Goal: Task Accomplishment & Management: Manage account settings

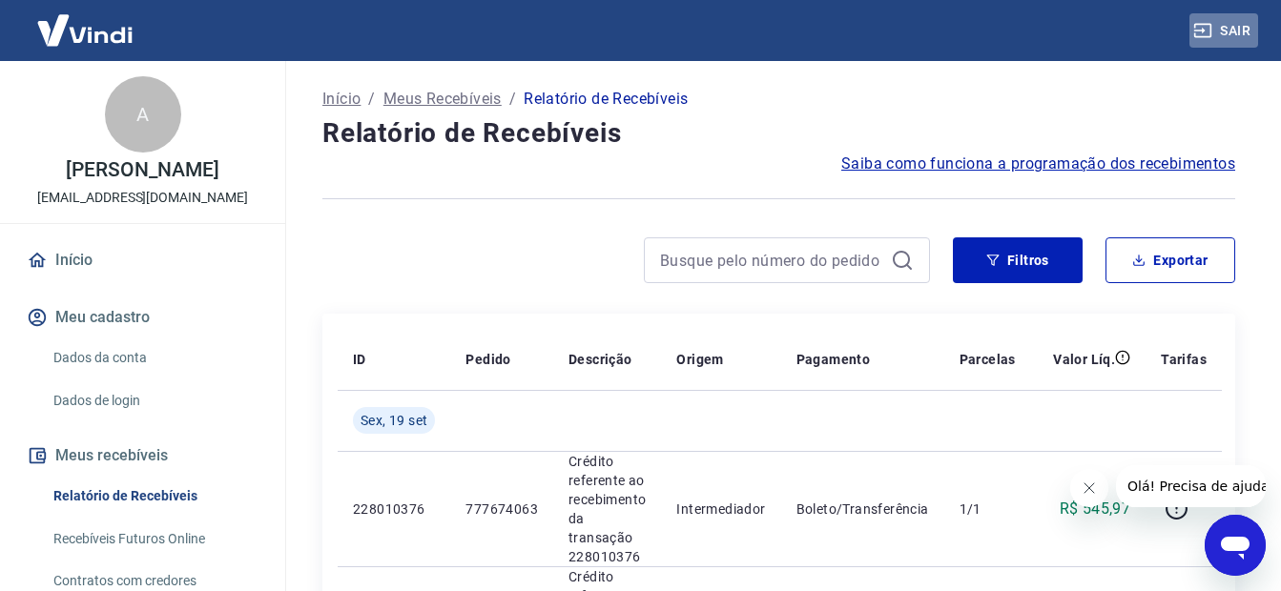
click at [1234, 27] on button "Sair" at bounding box center [1223, 30] width 69 height 35
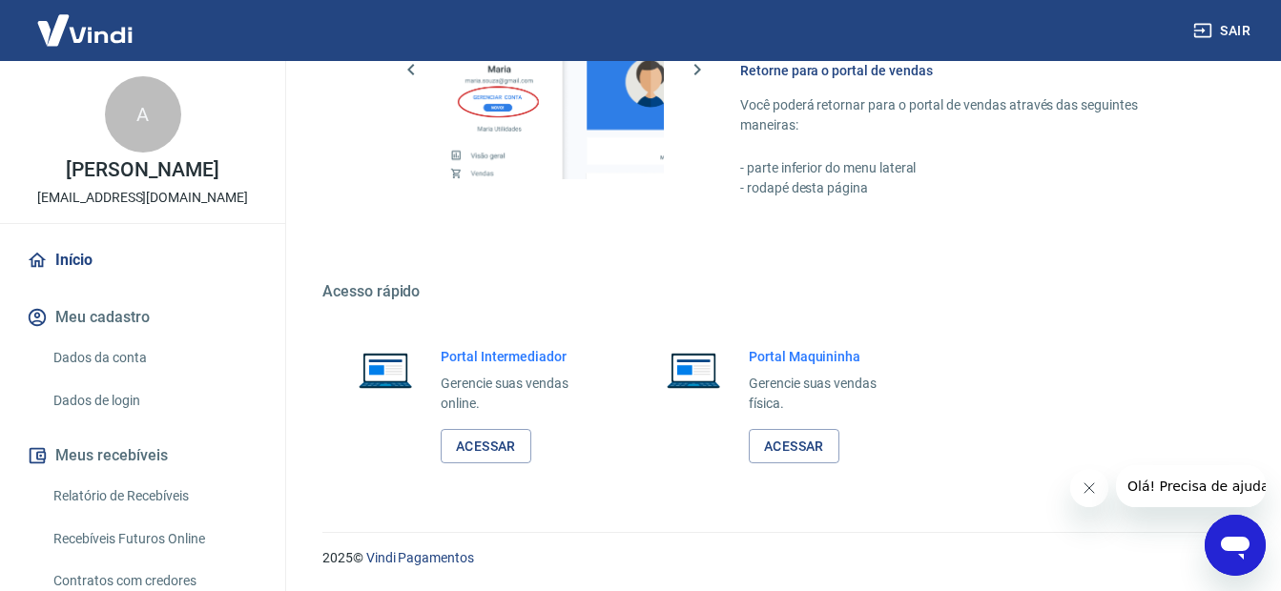
click at [1244, 28] on button "Sair" at bounding box center [1223, 30] width 69 height 35
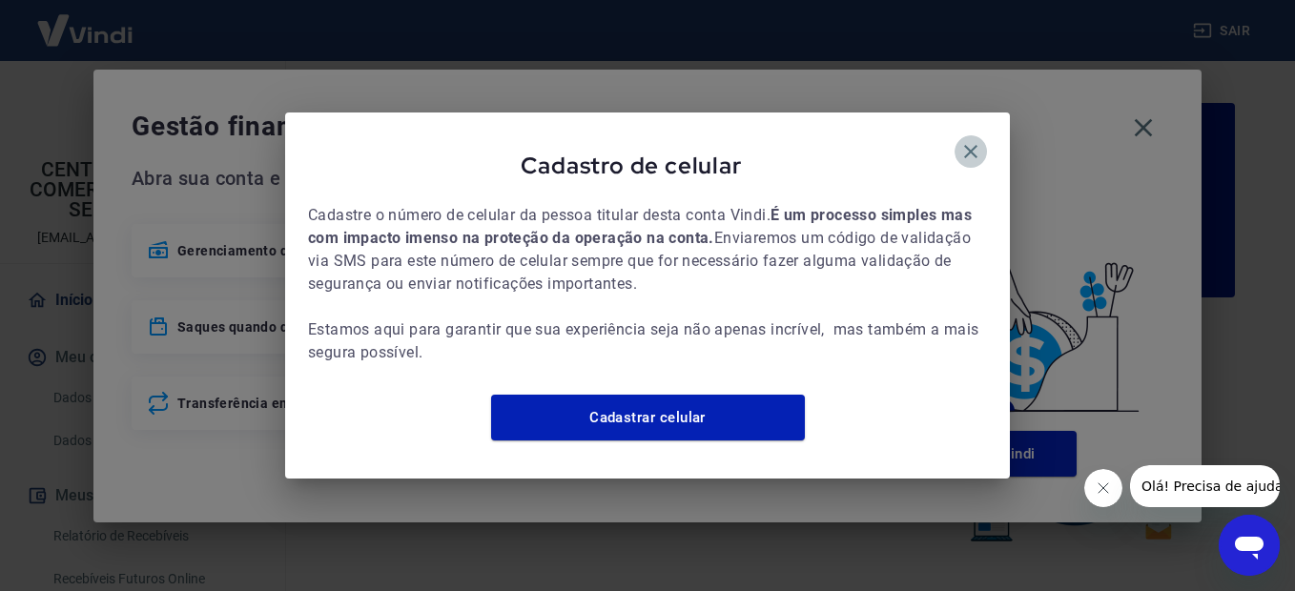
click at [968, 140] on icon "button" at bounding box center [971, 151] width 23 height 23
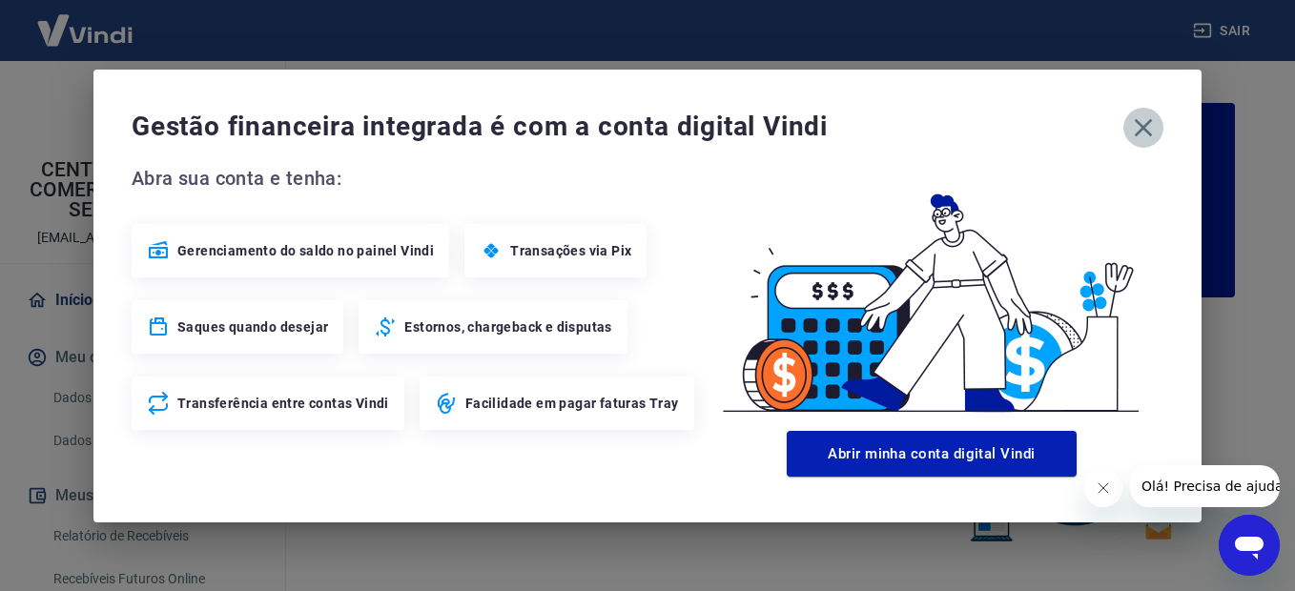
click at [1137, 133] on icon "button" at bounding box center [1144, 127] width 18 height 18
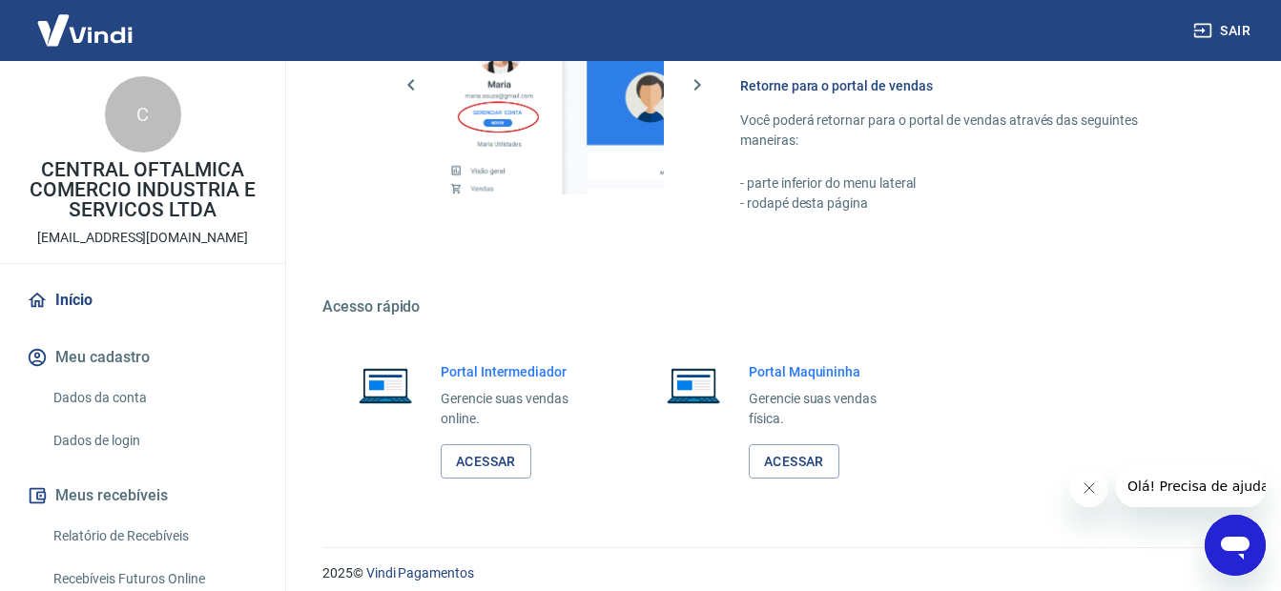
scroll to position [1171, 0]
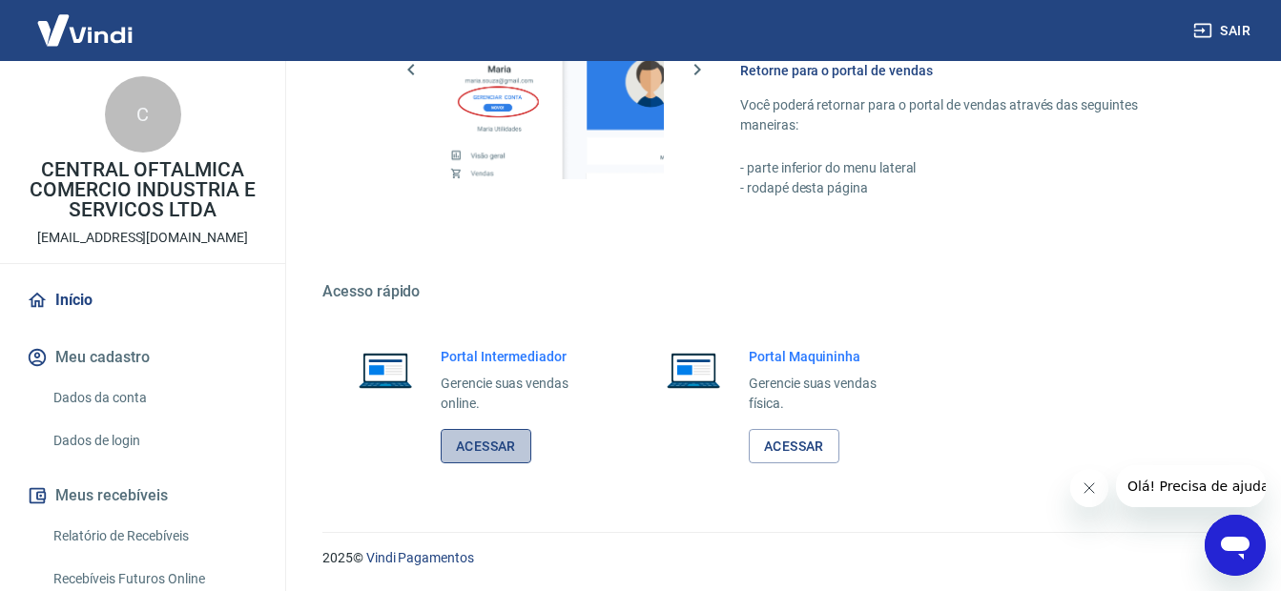
click at [486, 448] on link "Acessar" at bounding box center [486, 446] width 91 height 35
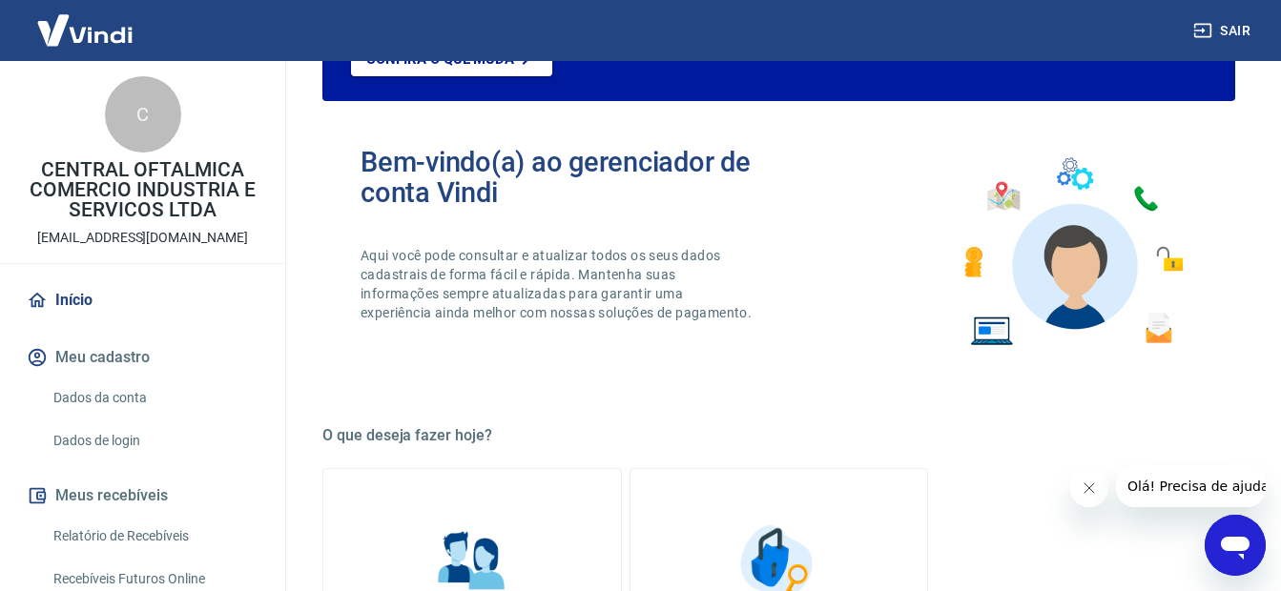
scroll to position [0, 0]
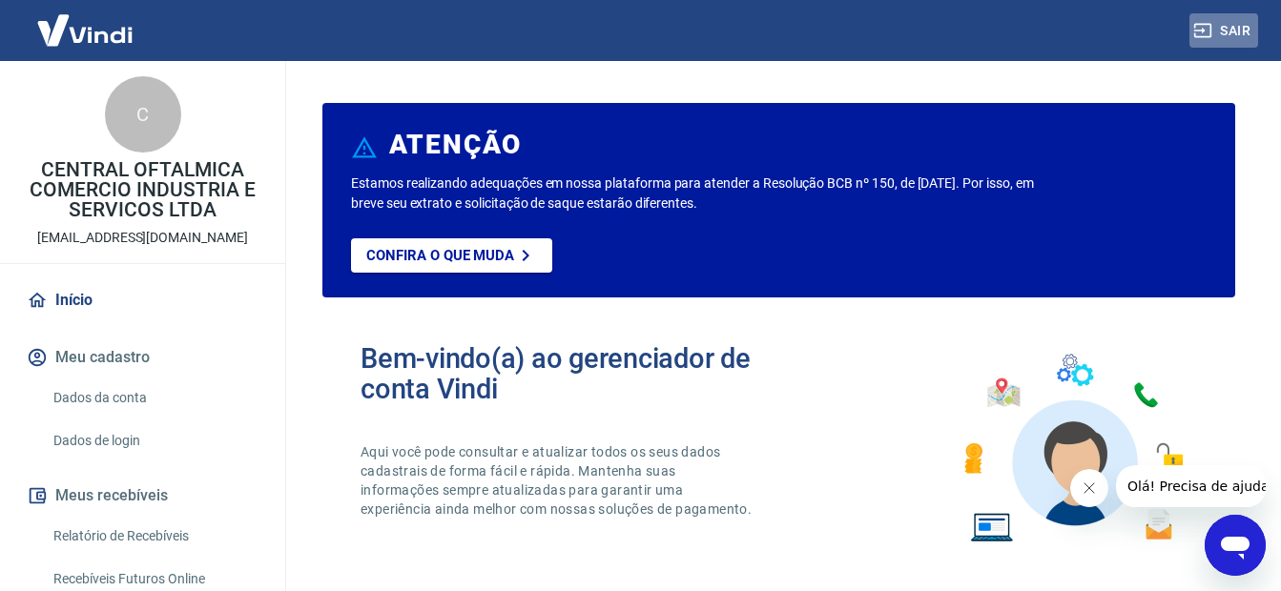
click at [1239, 30] on button "Sair" at bounding box center [1223, 30] width 69 height 35
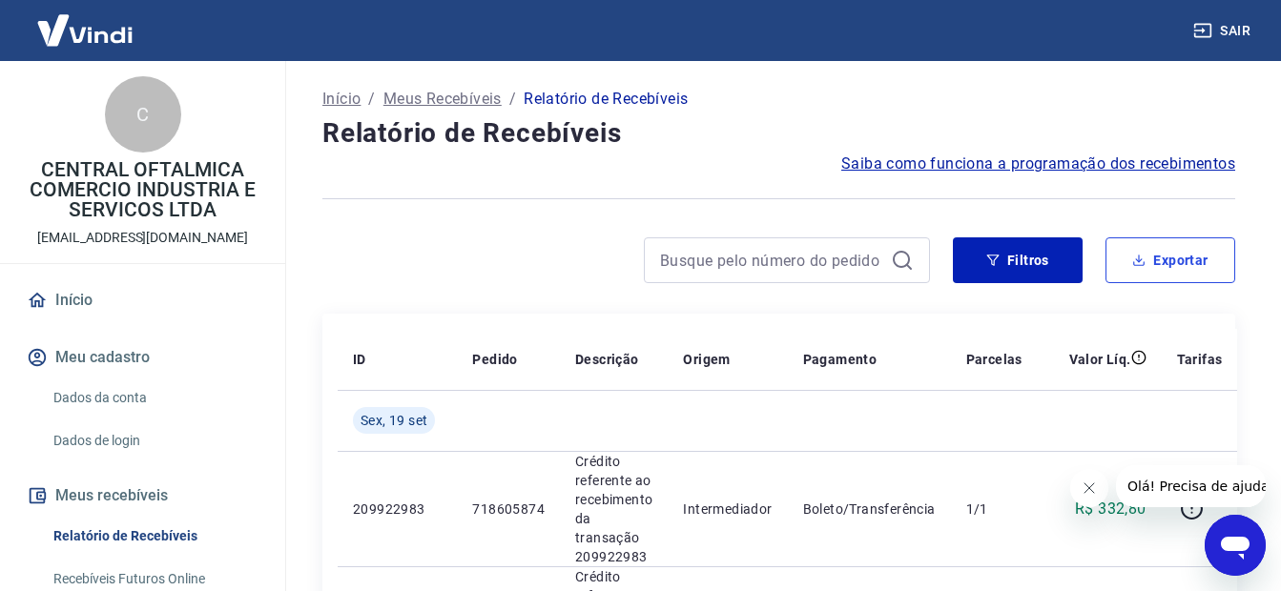
click at [1195, 256] on button "Exportar" at bounding box center [1171, 261] width 130 height 46
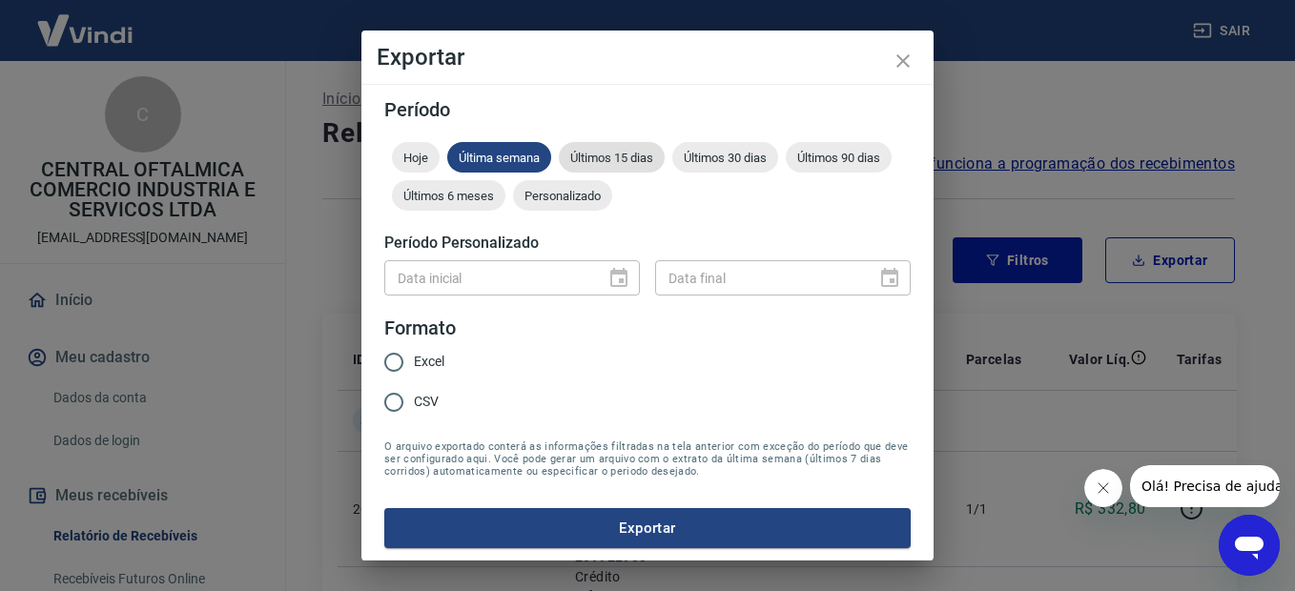
click at [616, 155] on span "Últimos 15 dias" at bounding box center [612, 158] width 106 height 14
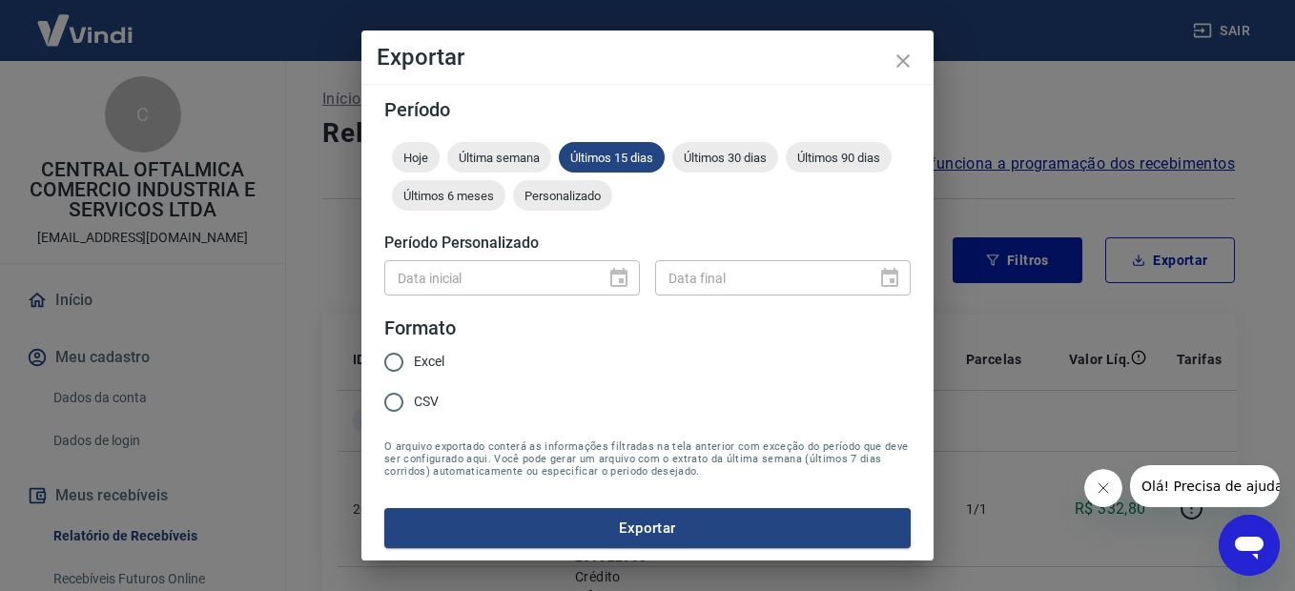
click at [386, 399] on input "CSV" at bounding box center [394, 403] width 40 height 40
radio input "true"
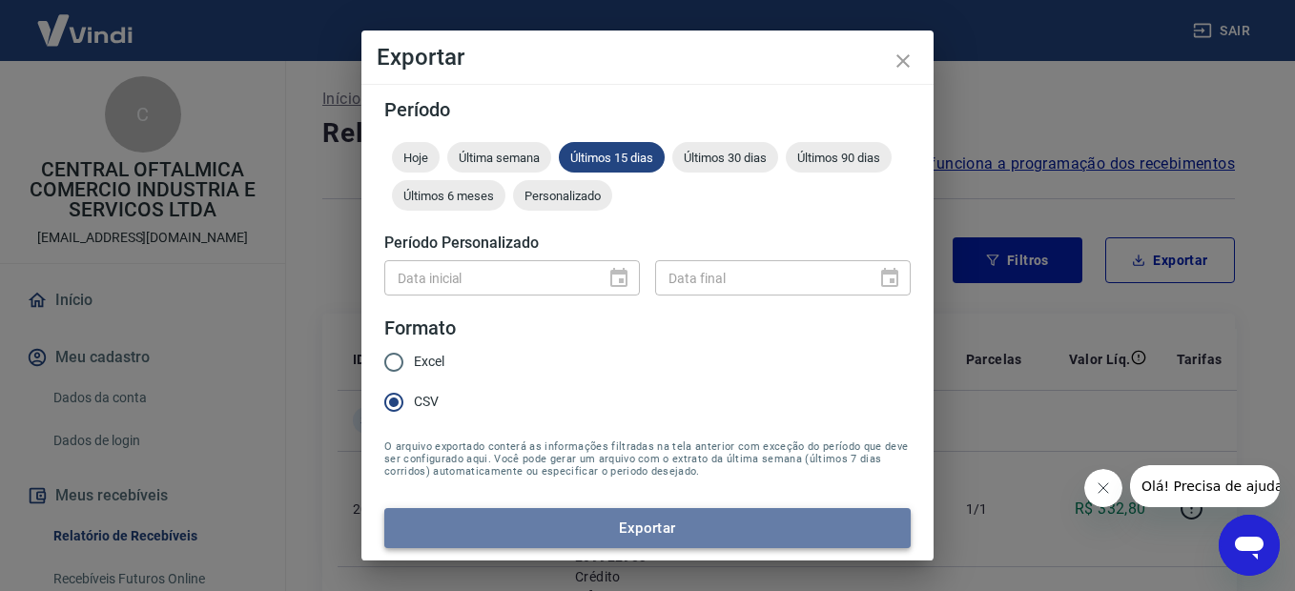
click at [649, 530] on button "Exportar" at bounding box center [647, 528] width 527 height 40
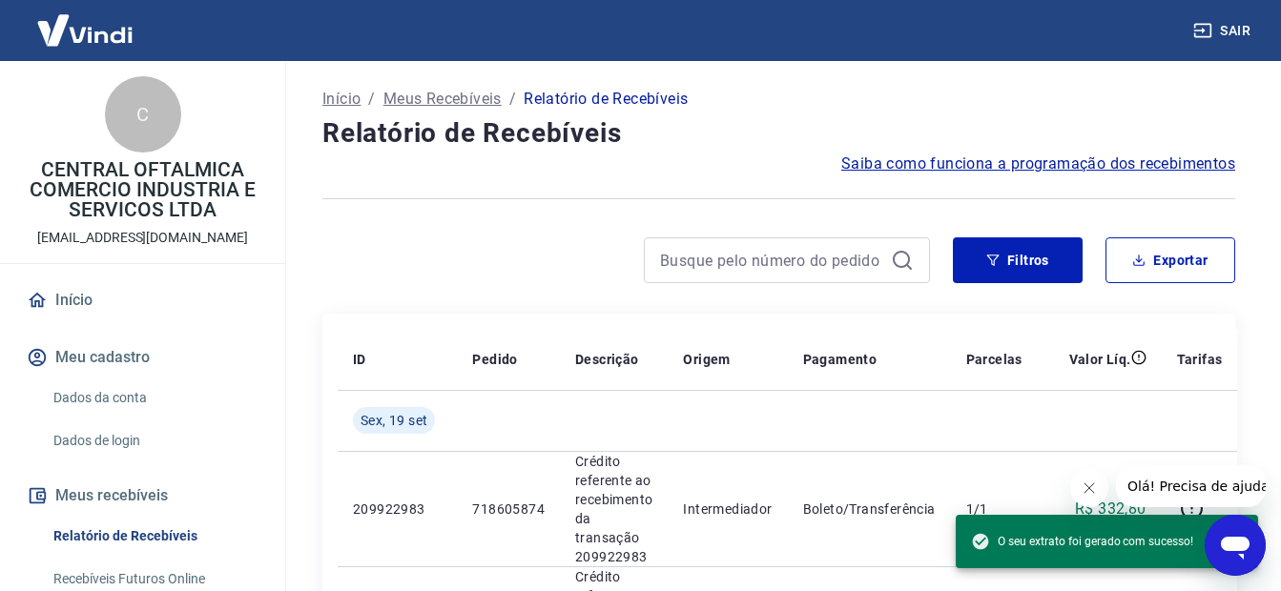
click at [571, 280] on div at bounding box center [626, 261] width 608 height 46
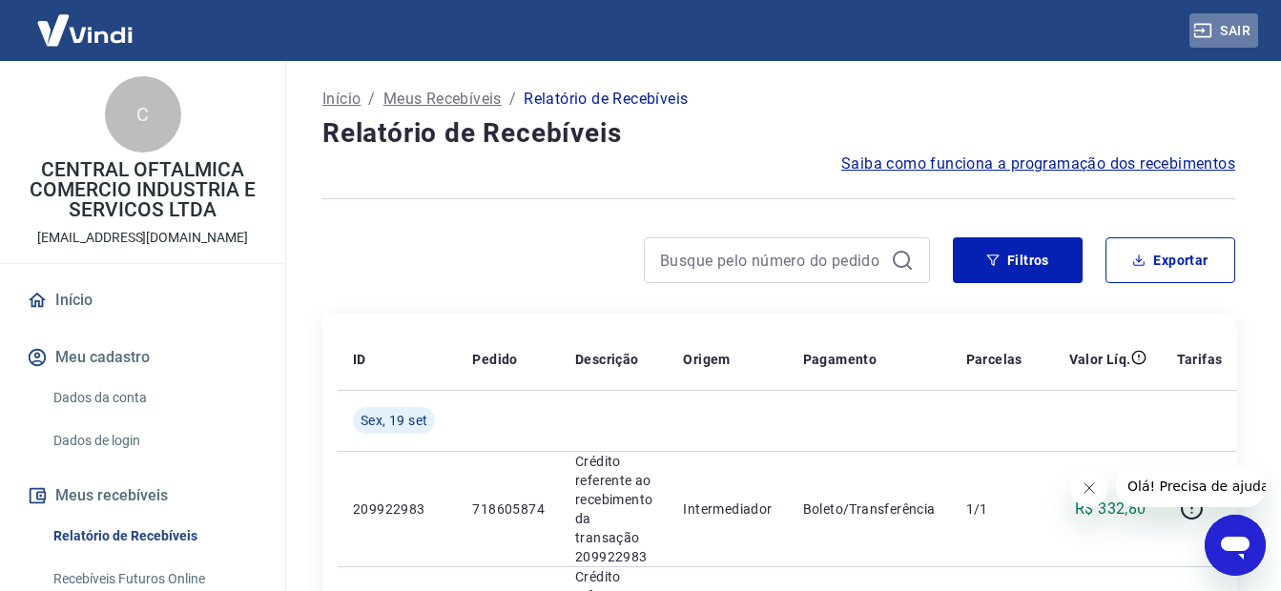
click at [1234, 27] on button "Sair" at bounding box center [1223, 30] width 69 height 35
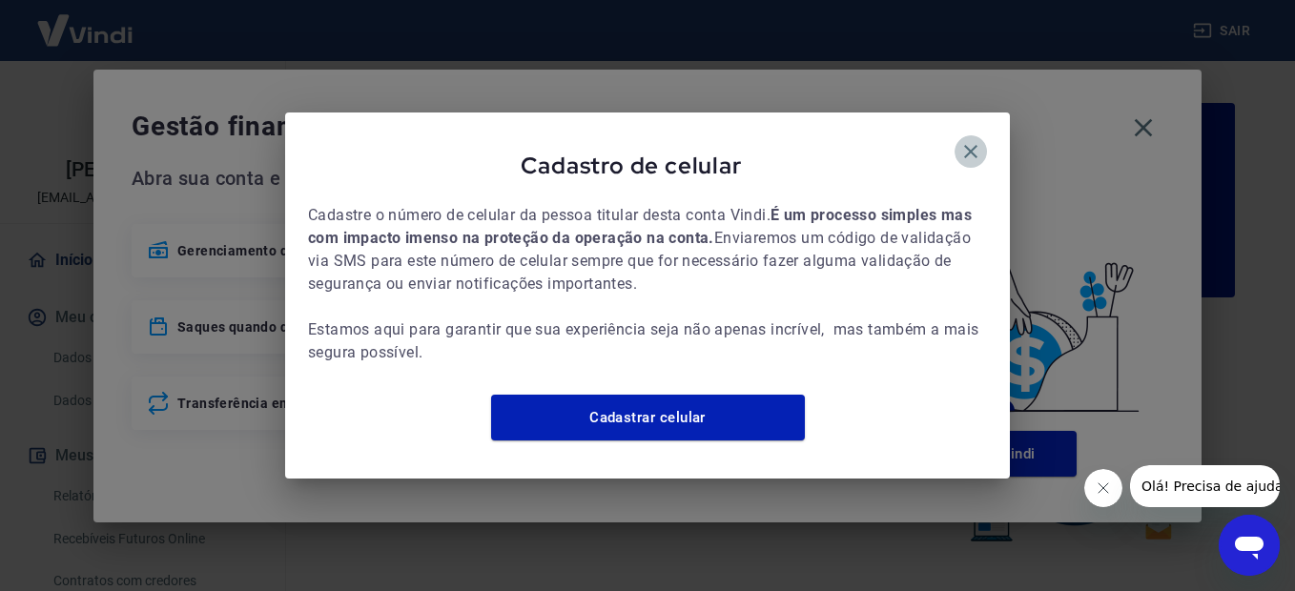
drag, startPoint x: 966, startPoint y: 151, endPoint x: 975, endPoint y: 140, distance: 13.6
click at [972, 143] on icon "button" at bounding box center [971, 151] width 23 height 23
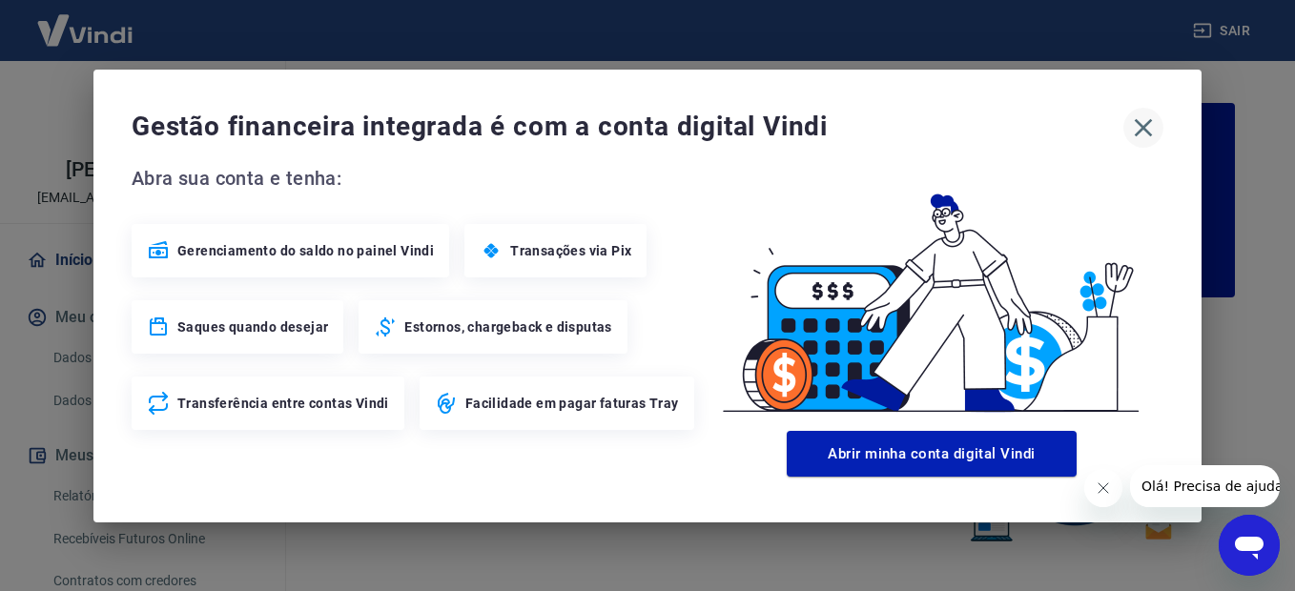
click at [1143, 124] on icon "button" at bounding box center [1143, 128] width 31 height 31
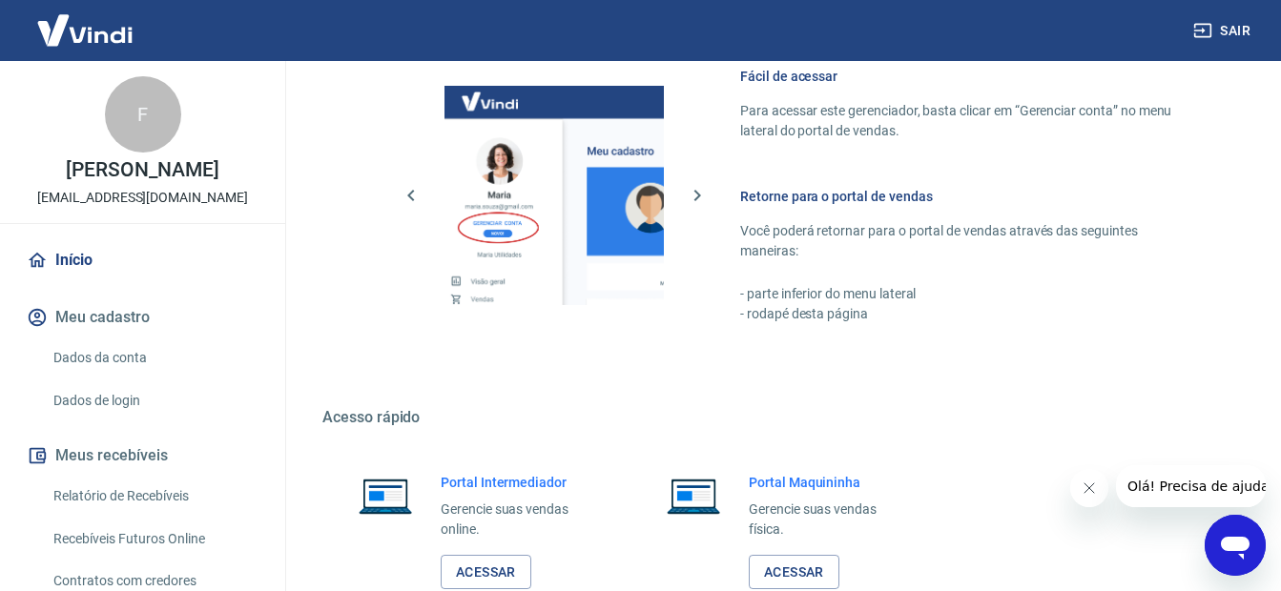
scroll to position [1171, 0]
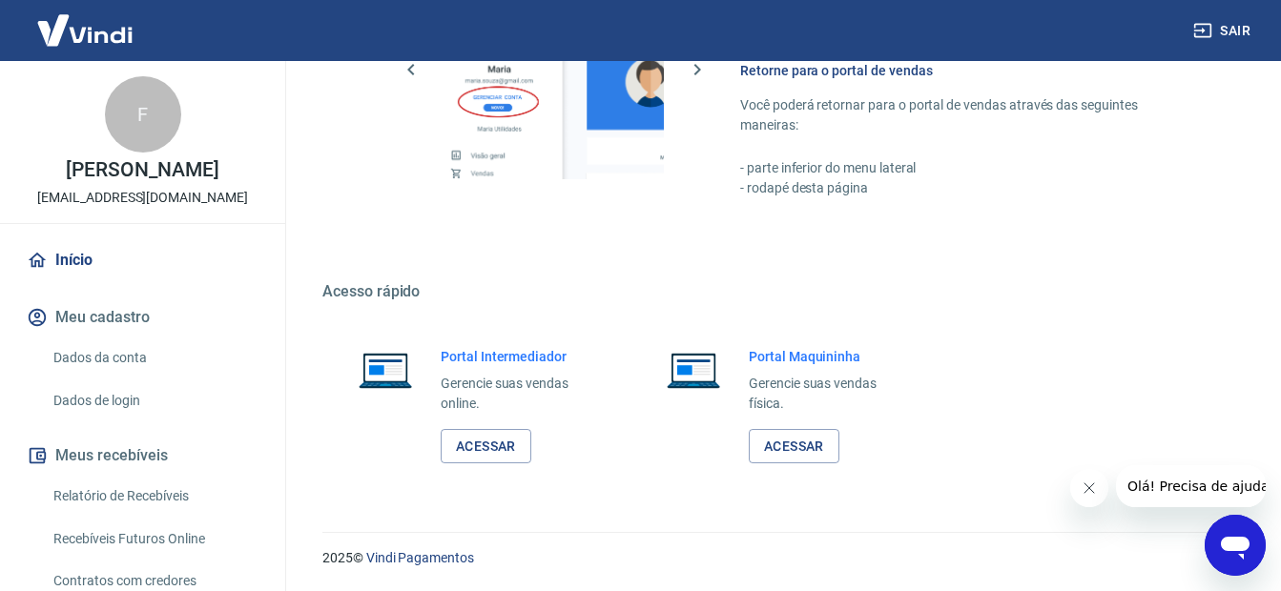
drag, startPoint x: 1290, startPoint y: 73, endPoint x: 89, endPoint y: 37, distance: 1201.5
click at [483, 440] on link "Acessar" at bounding box center [486, 446] width 91 height 35
click at [1248, 31] on button "Sair" at bounding box center [1223, 30] width 69 height 35
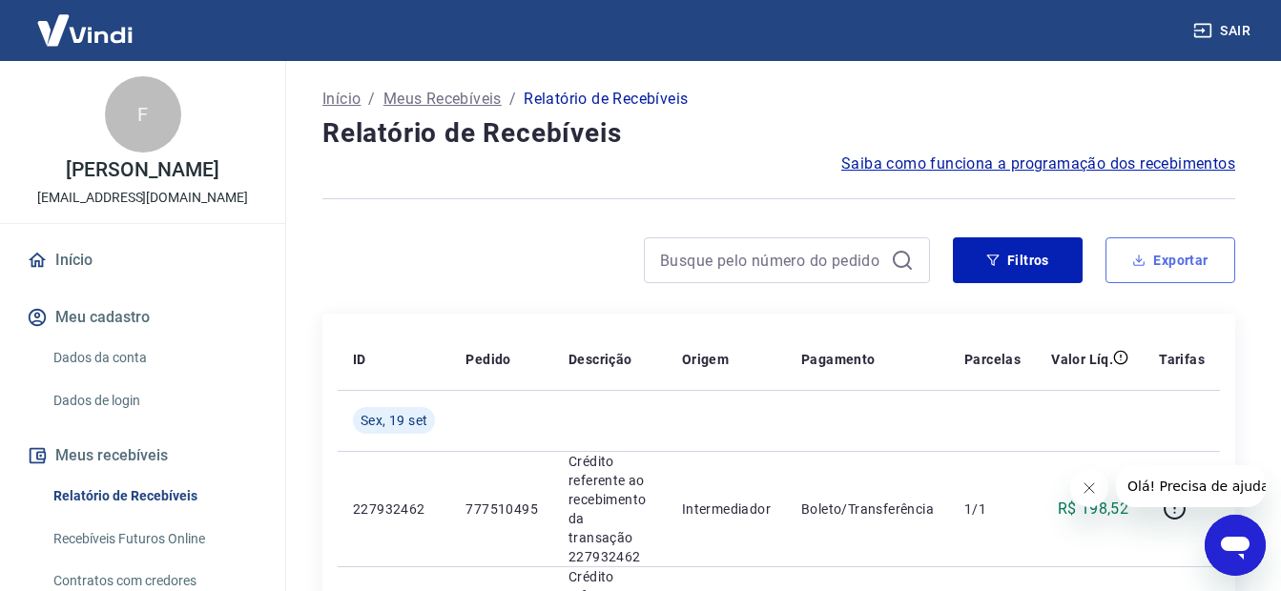
click at [1163, 254] on button "Exportar" at bounding box center [1171, 261] width 130 height 46
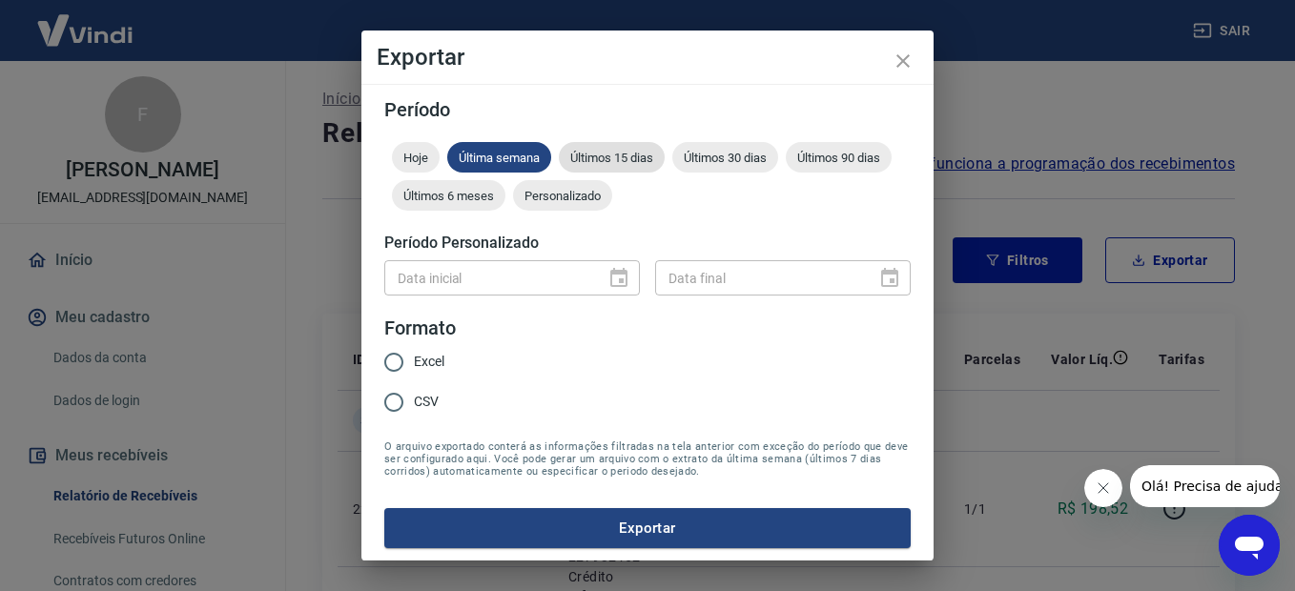
click at [614, 155] on span "Últimos 15 dias" at bounding box center [612, 158] width 106 height 14
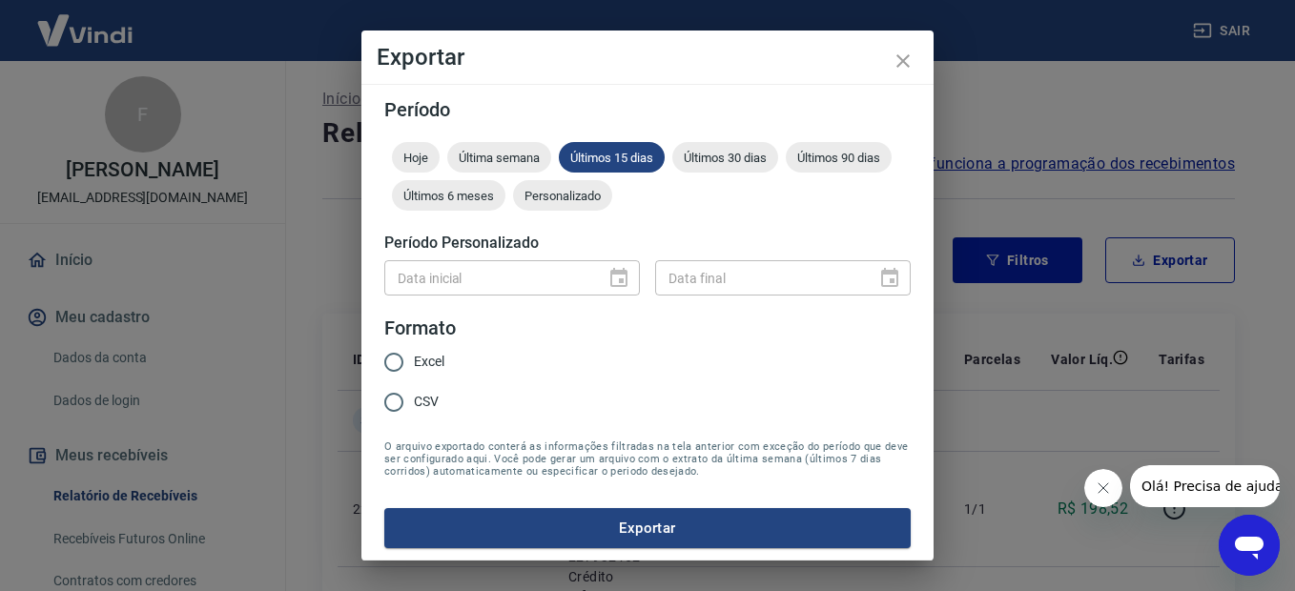
click at [396, 401] on input "CSV" at bounding box center [394, 403] width 40 height 40
radio input "true"
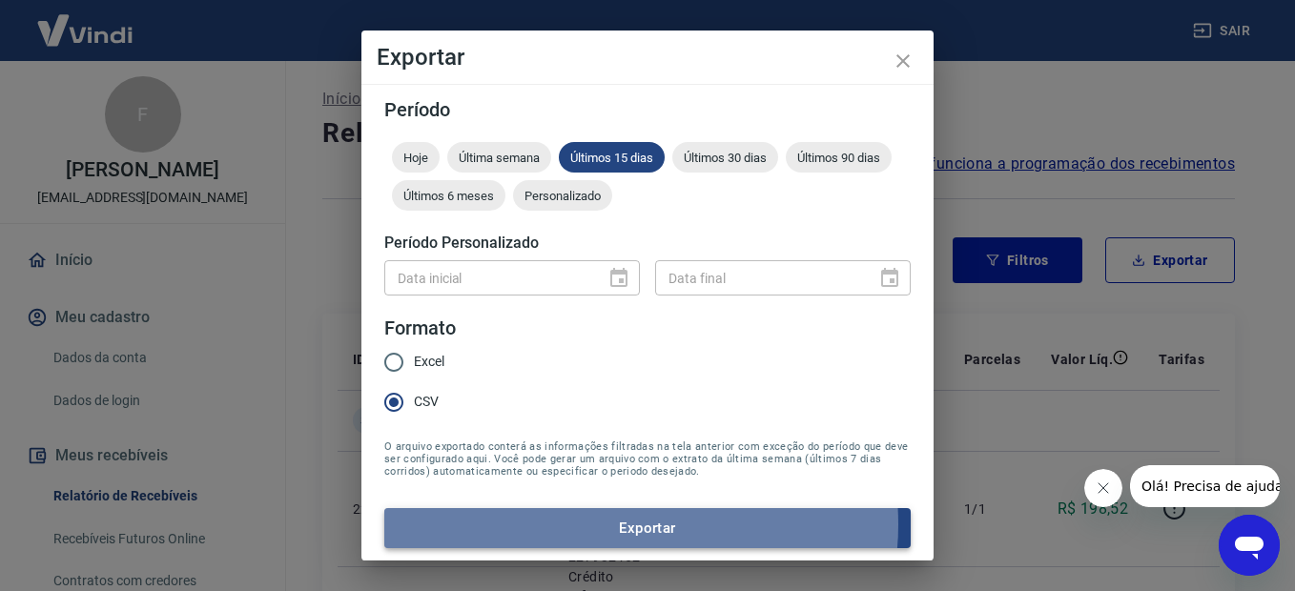
click at [616, 525] on button "Exportar" at bounding box center [647, 528] width 527 height 40
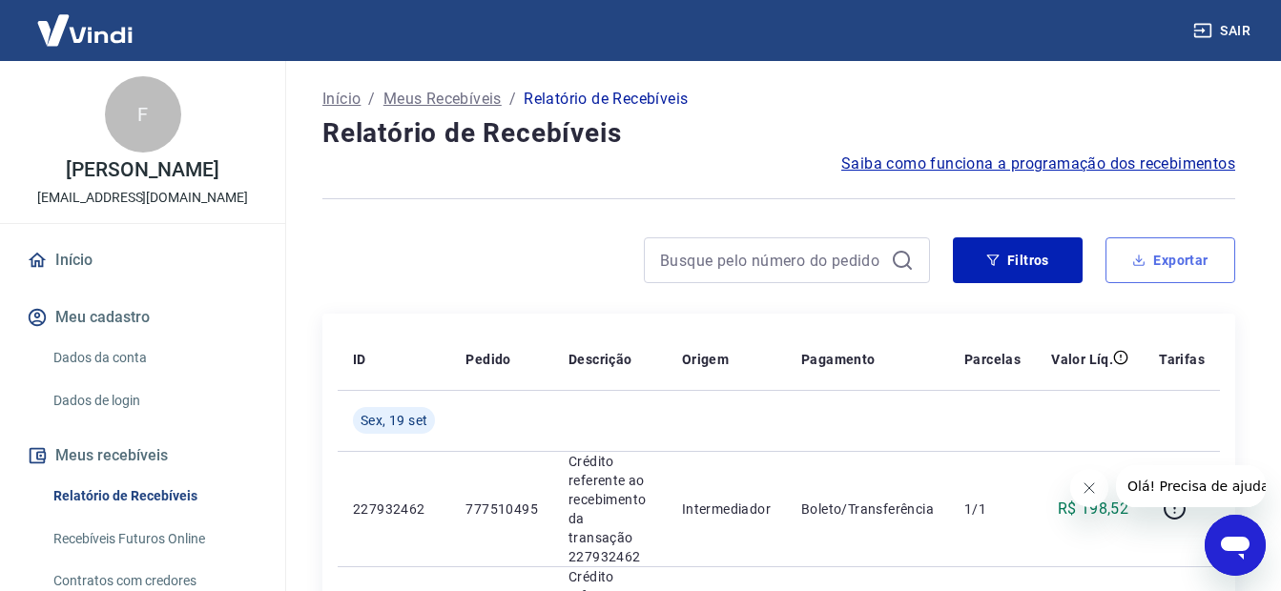
click at [1194, 243] on button "Exportar" at bounding box center [1171, 261] width 130 height 46
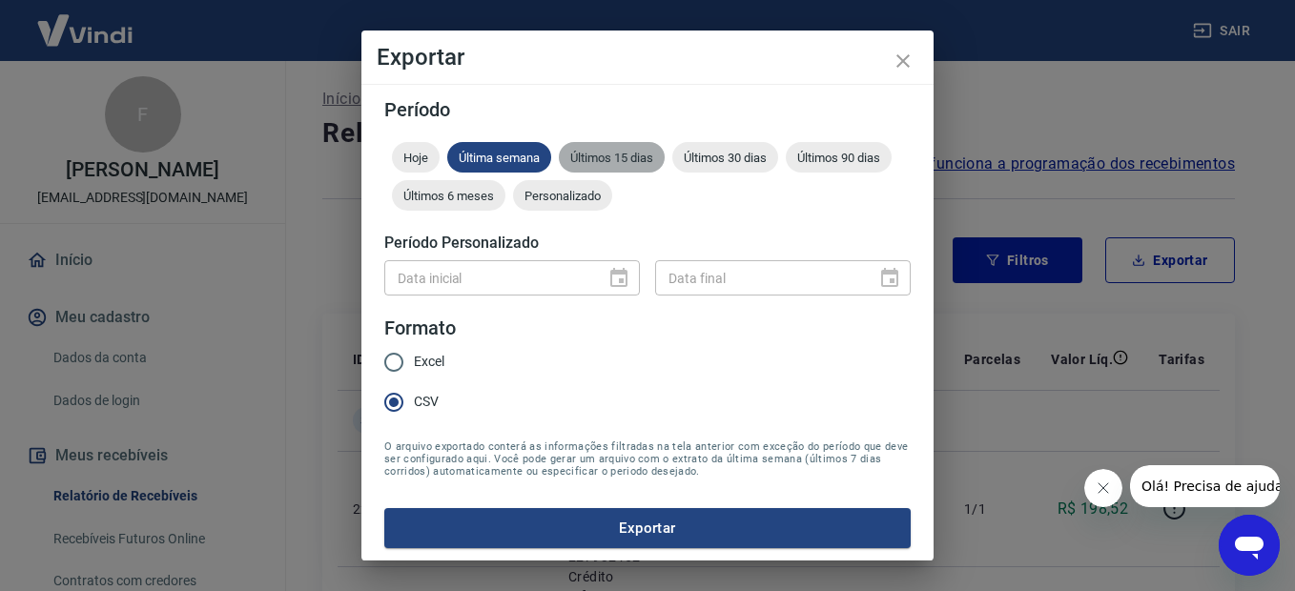
click at [608, 155] on span "Últimos 15 dias" at bounding box center [612, 158] width 106 height 14
click at [634, 526] on button "Exportar" at bounding box center [647, 528] width 527 height 40
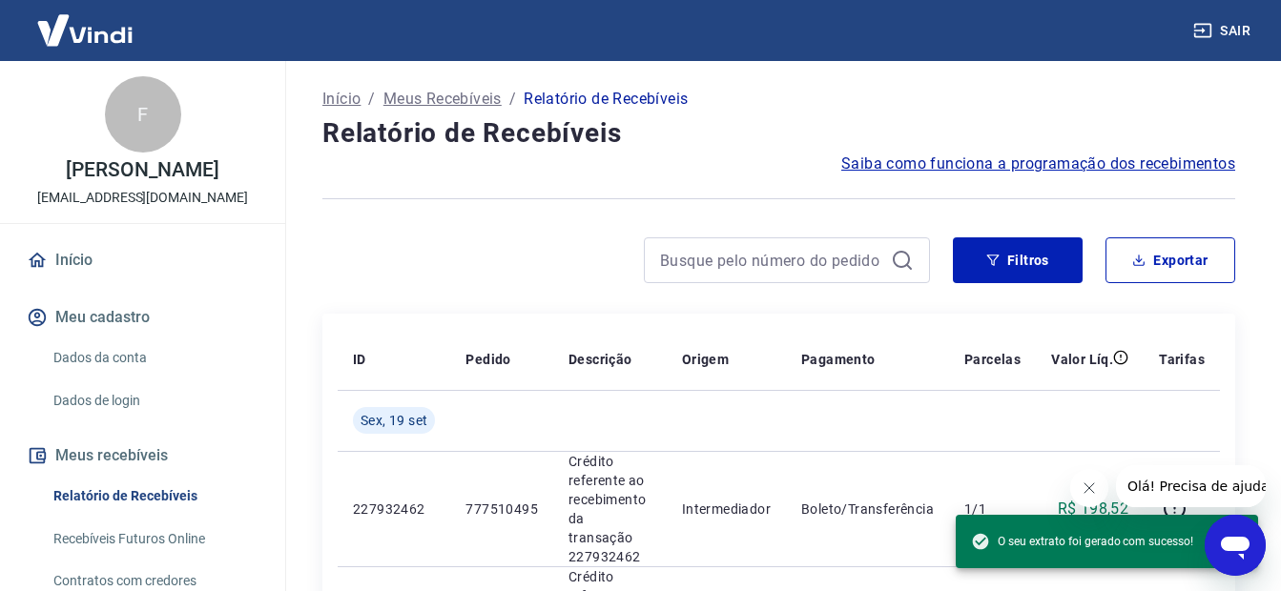
click at [469, 241] on div at bounding box center [626, 261] width 608 height 46
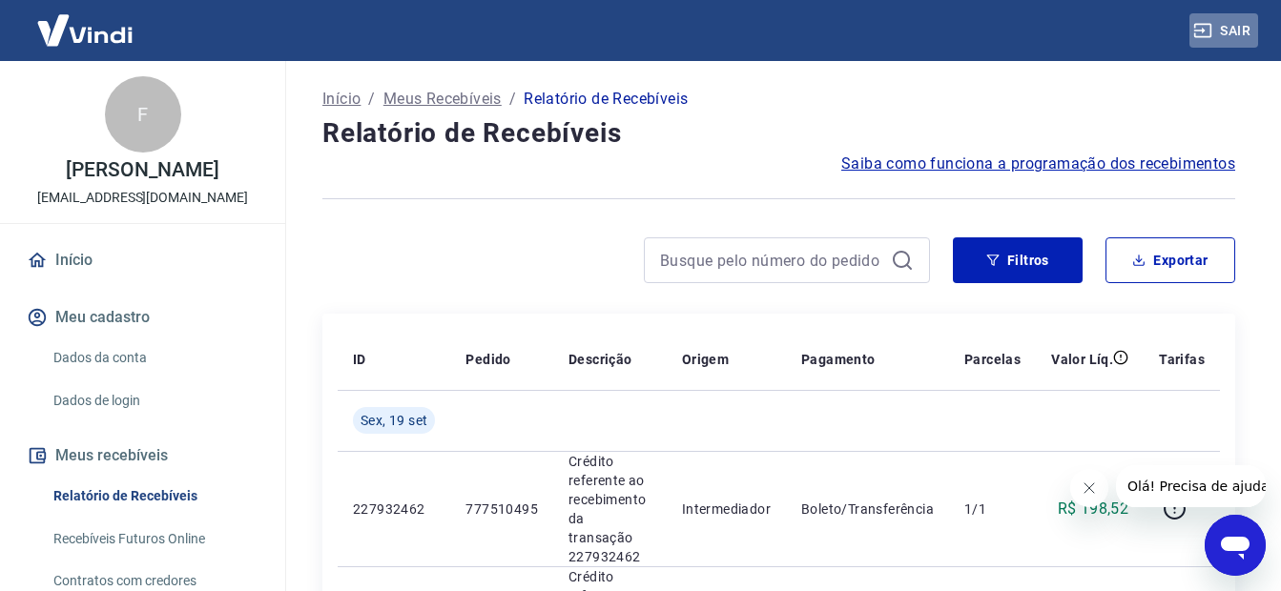
click at [1236, 34] on button "Sair" at bounding box center [1223, 30] width 69 height 35
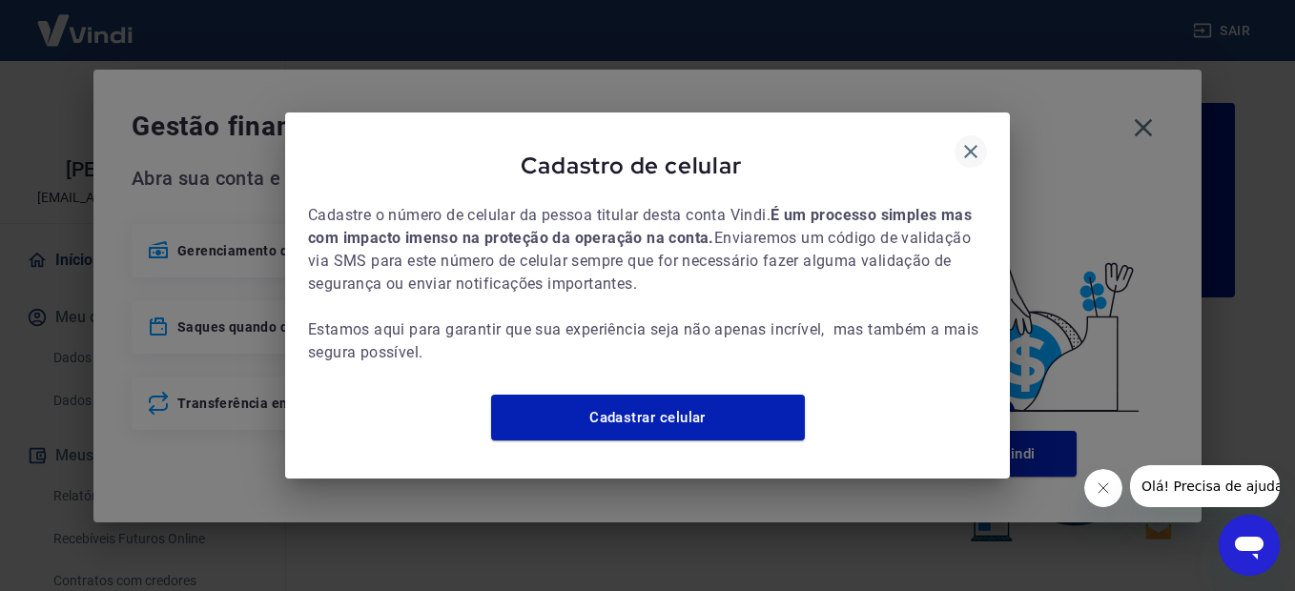
click at [974, 140] on icon "button" at bounding box center [971, 151] width 23 height 23
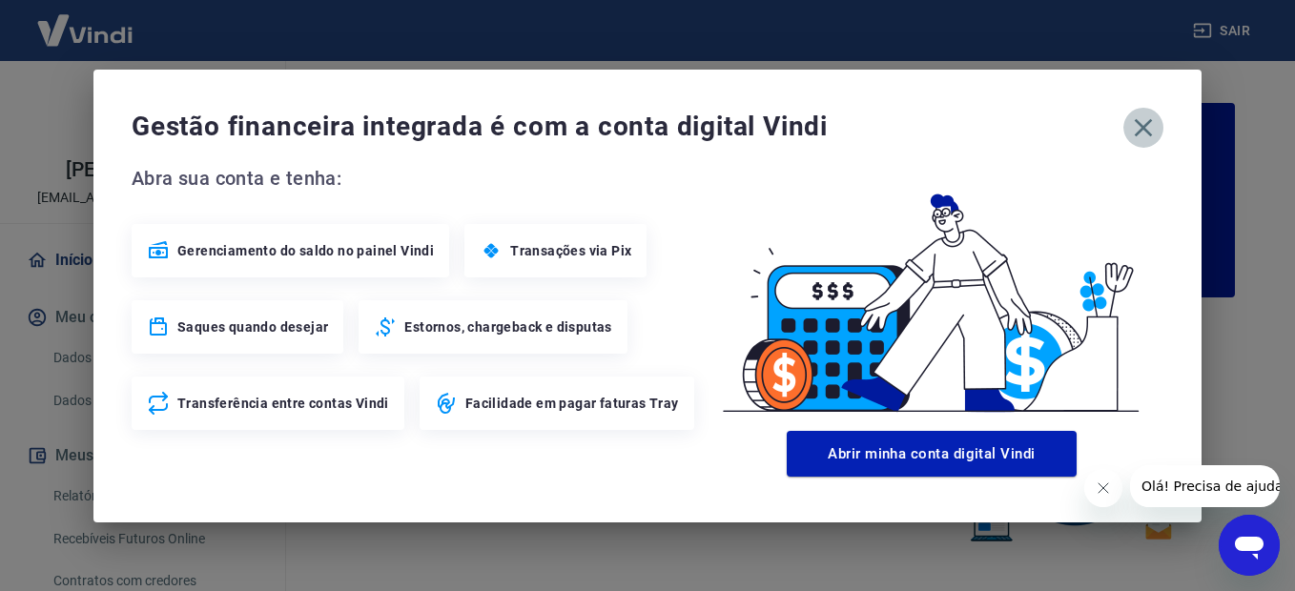
click at [1140, 131] on icon "button" at bounding box center [1144, 127] width 18 height 18
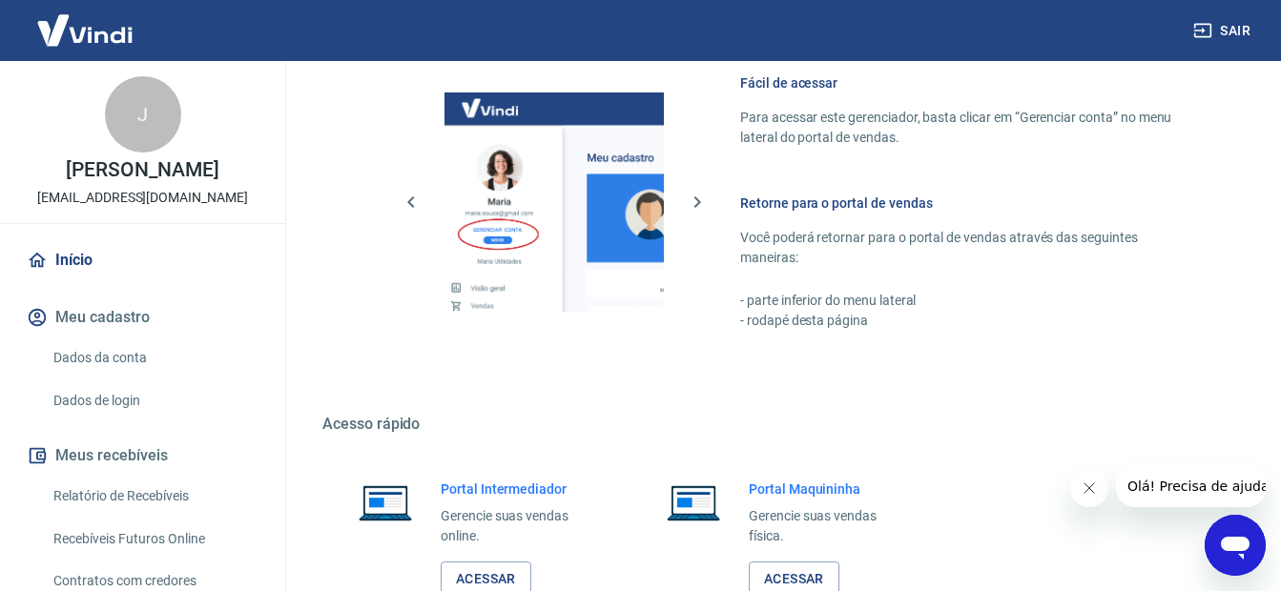
scroll to position [1171, 0]
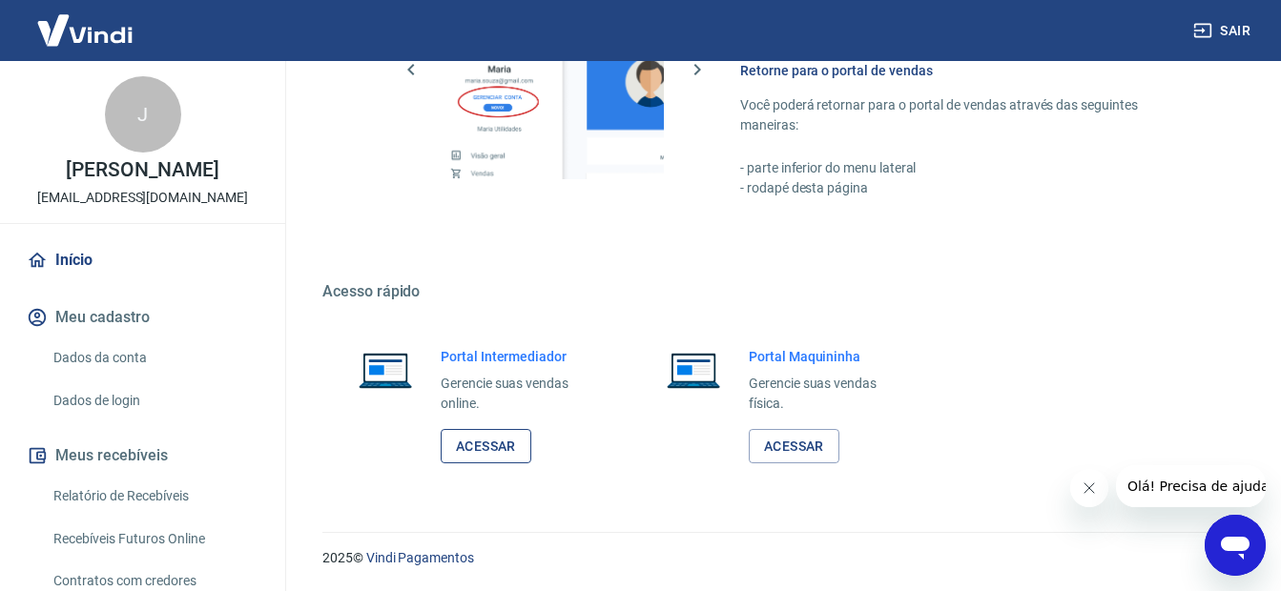
click at [498, 448] on link "Acessar" at bounding box center [486, 446] width 91 height 35
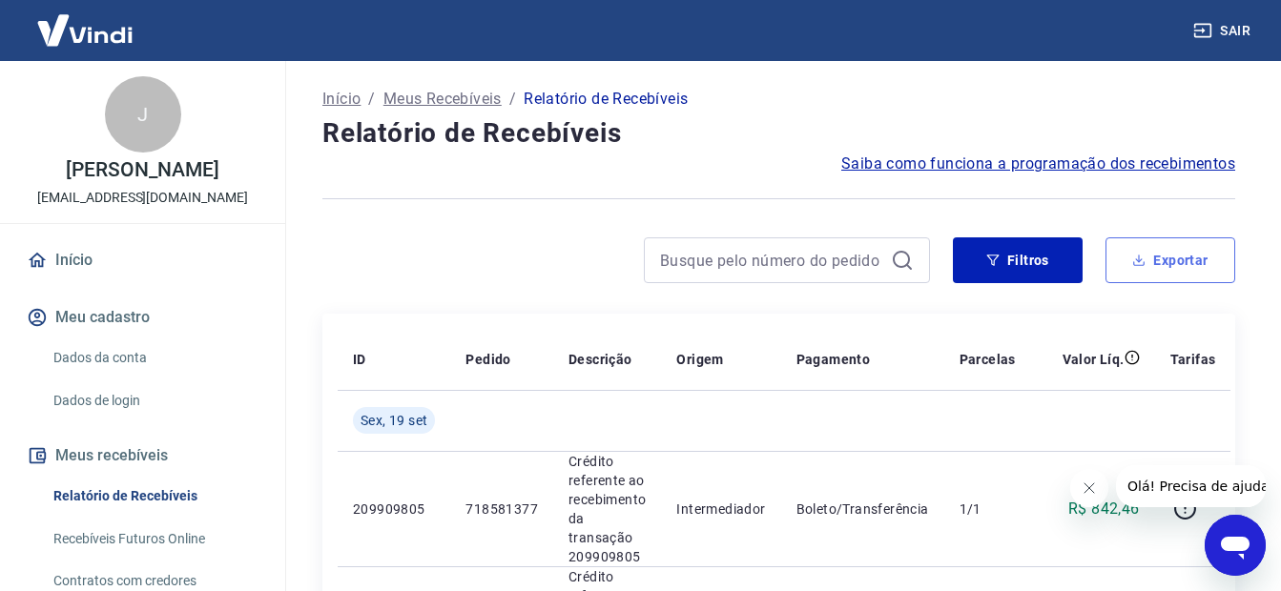
click at [1185, 260] on button "Exportar" at bounding box center [1171, 261] width 130 height 46
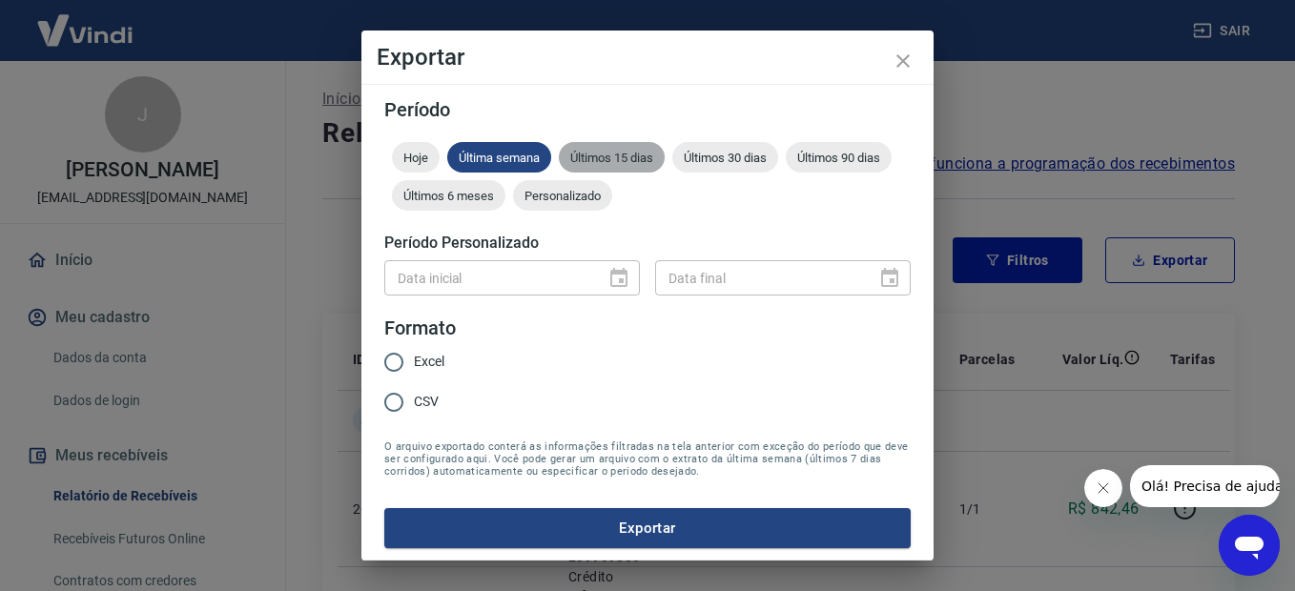
click at [613, 158] on span "Últimos 15 dias" at bounding box center [612, 158] width 106 height 14
click at [403, 363] on input "Excel" at bounding box center [394, 362] width 40 height 40
radio input "true"
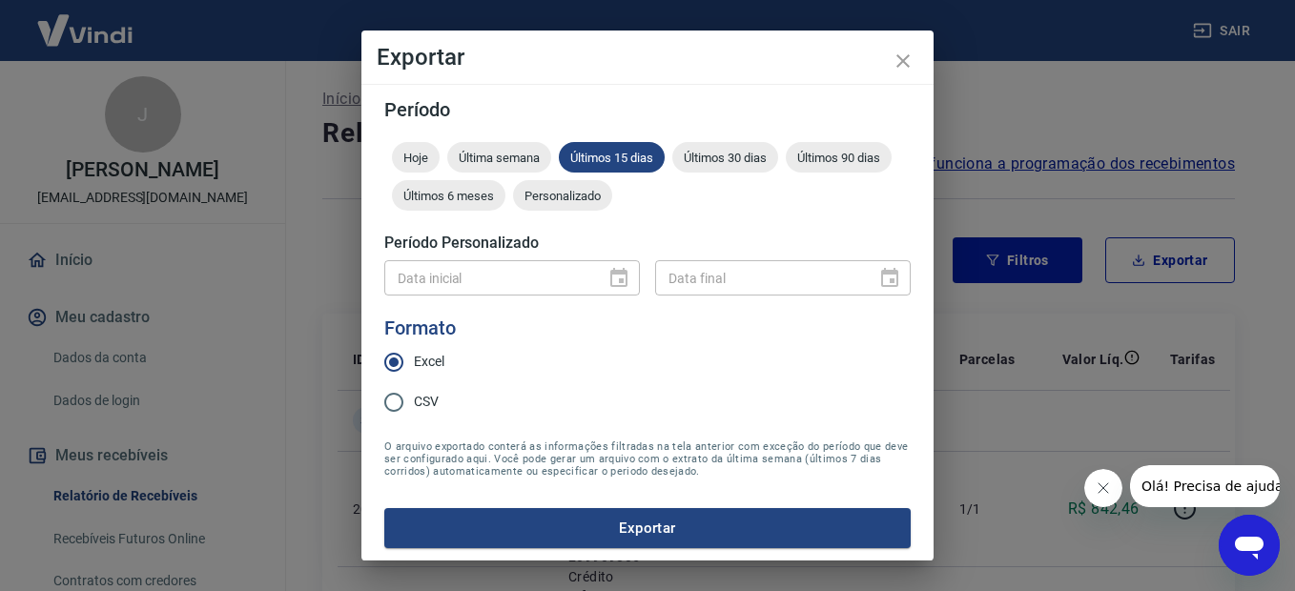
click at [391, 408] on input "CSV" at bounding box center [394, 403] width 40 height 40
radio input "true"
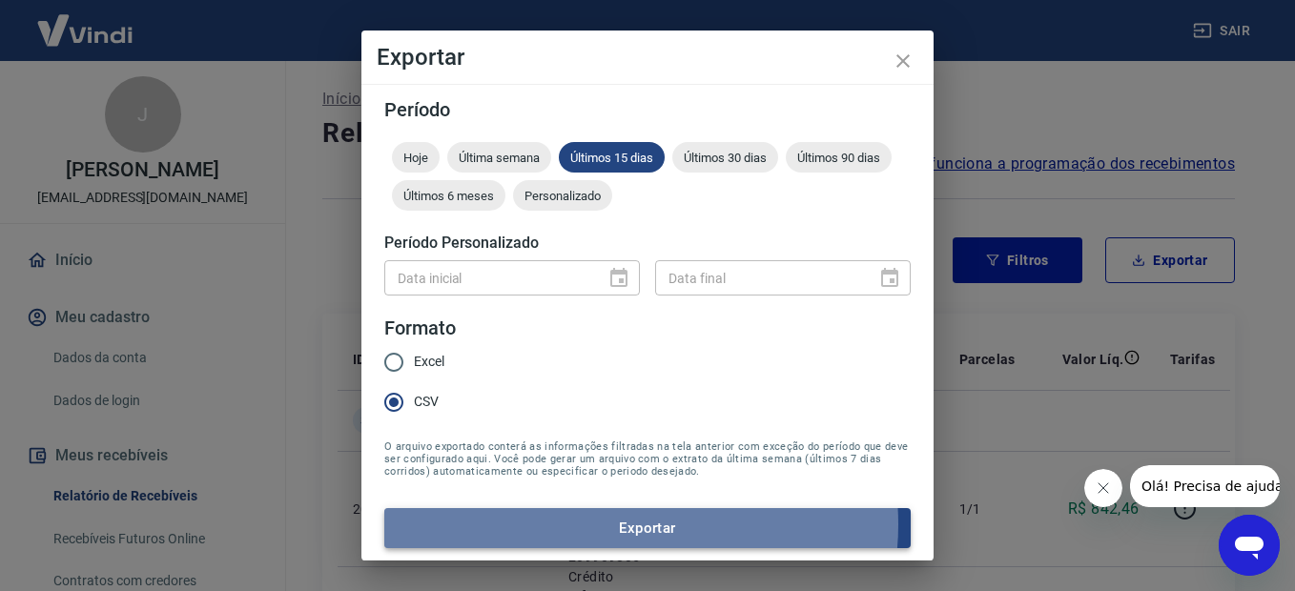
click at [617, 525] on button "Exportar" at bounding box center [647, 528] width 527 height 40
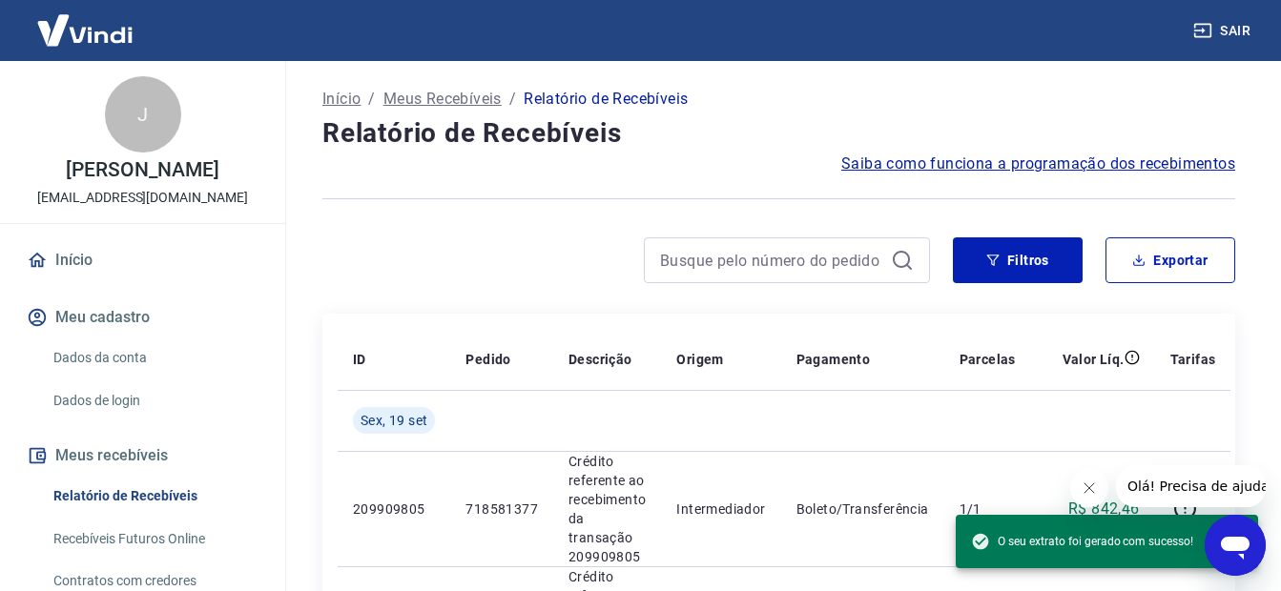
drag, startPoint x: 441, startPoint y: 259, endPoint x: 482, endPoint y: 246, distance: 43.1
click at [440, 259] on div at bounding box center [626, 261] width 608 height 46
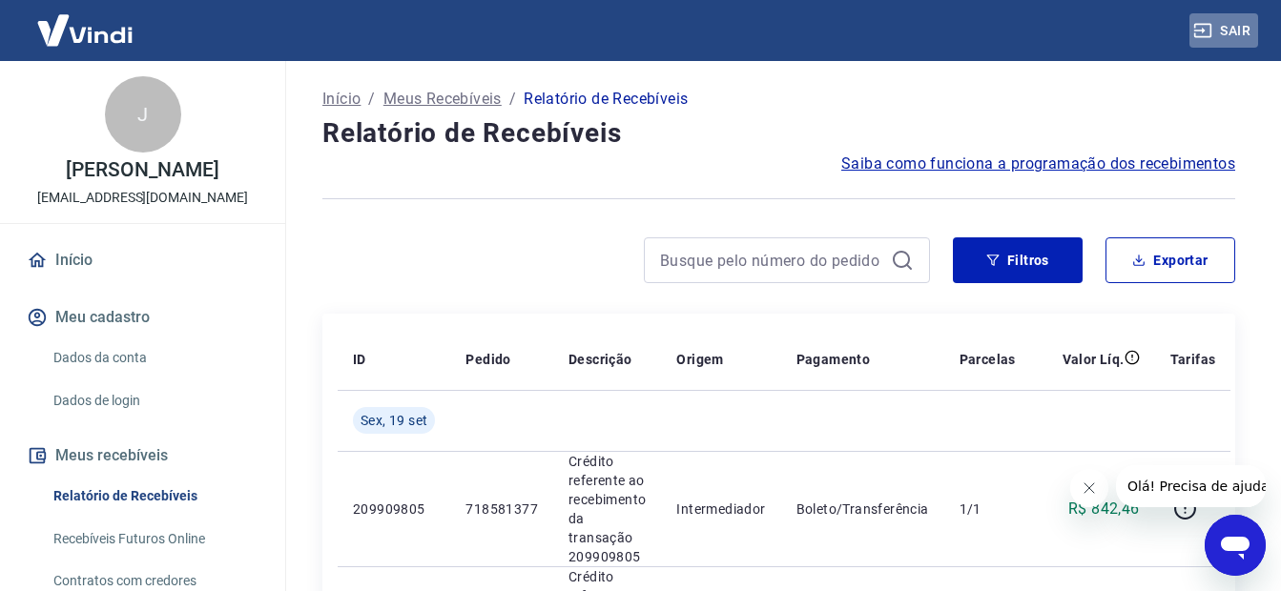
click at [1233, 34] on button "Sair" at bounding box center [1223, 30] width 69 height 35
click at [1179, 270] on button "Exportar" at bounding box center [1171, 261] width 130 height 46
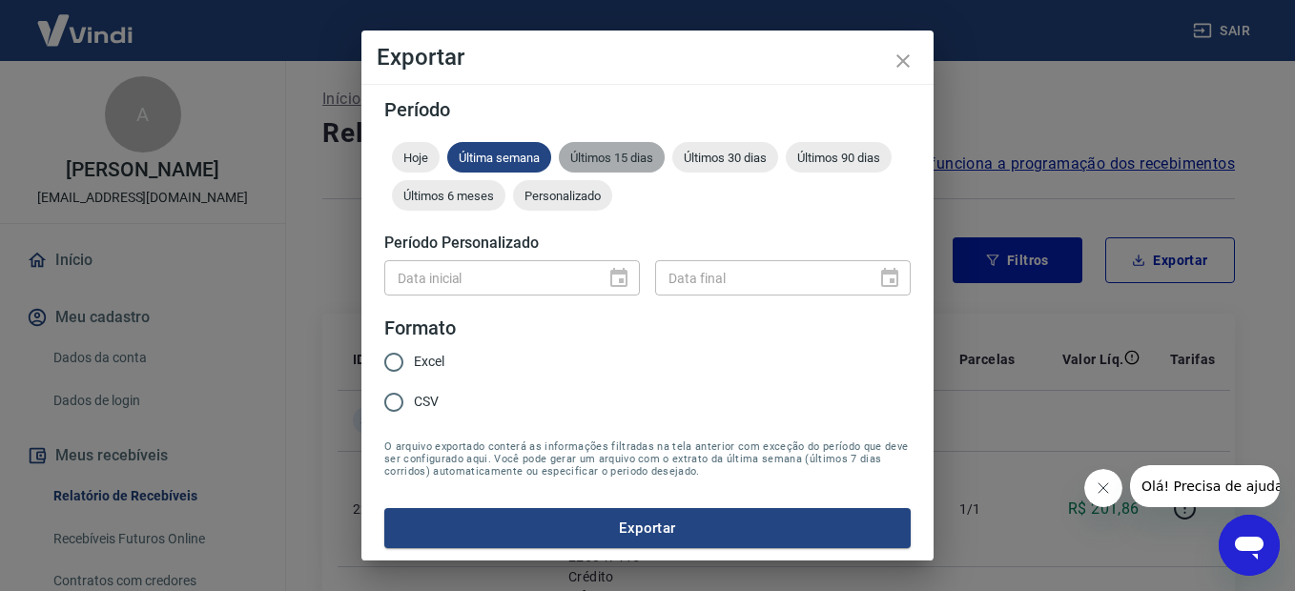
click at [606, 160] on span "Últimos 15 dias" at bounding box center [612, 158] width 106 height 14
click at [403, 407] on input "CSV" at bounding box center [394, 403] width 40 height 40
radio input "true"
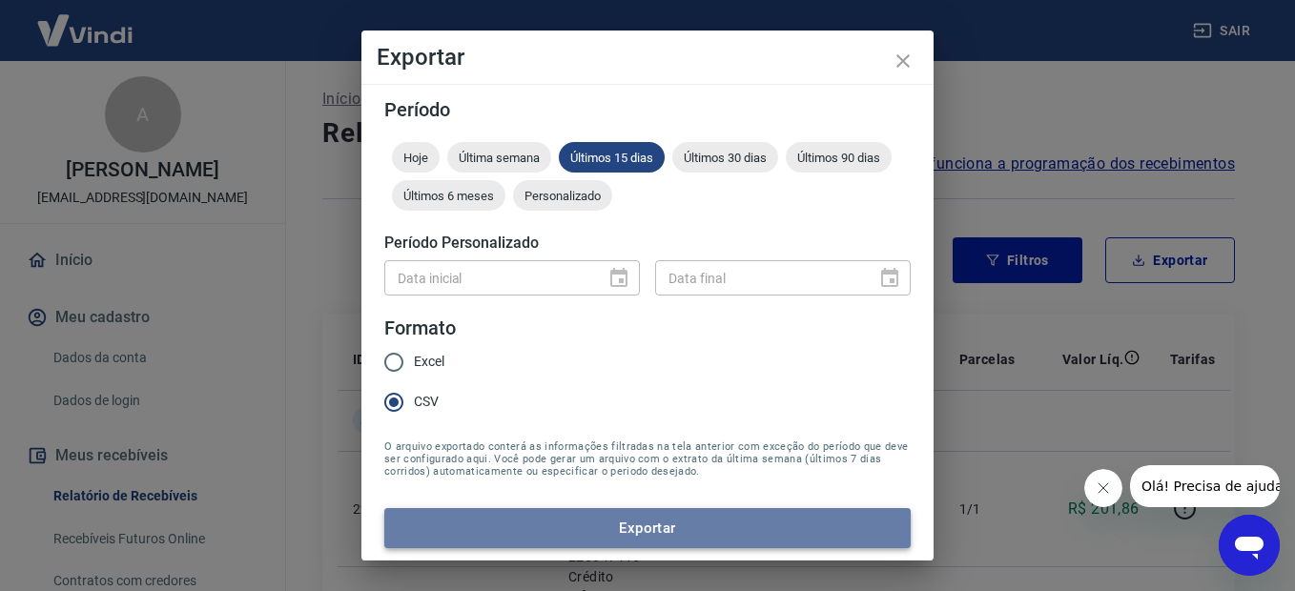
click at [663, 528] on button "Exportar" at bounding box center [647, 528] width 527 height 40
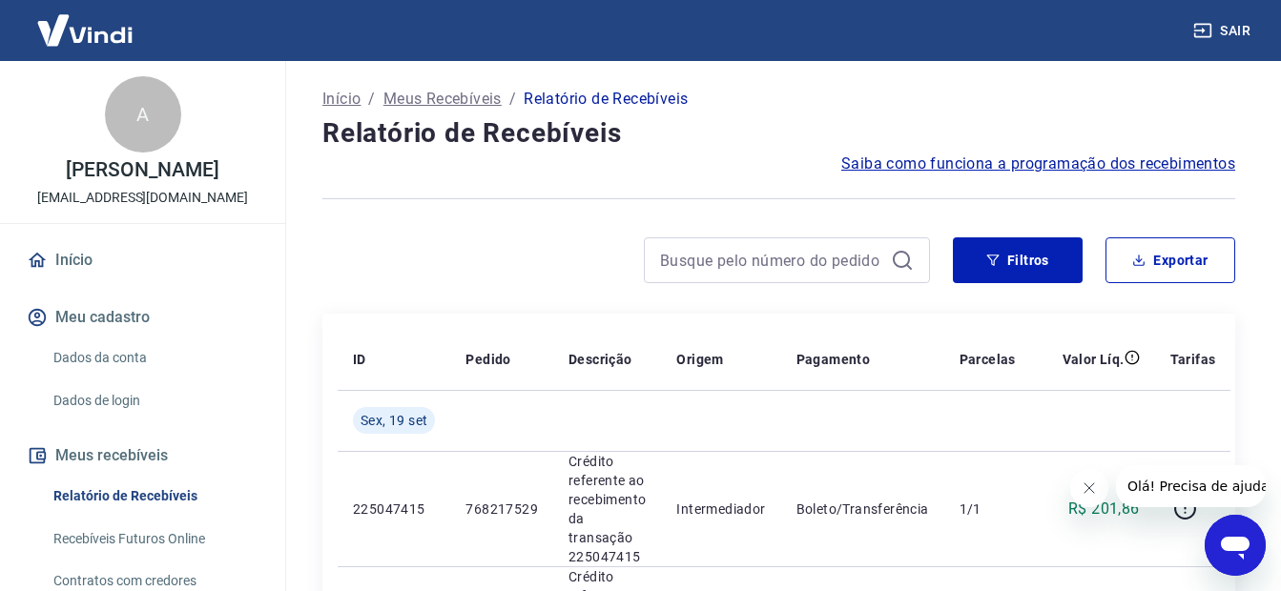
click at [422, 282] on div at bounding box center [626, 261] width 608 height 46
click at [591, 247] on div at bounding box center [626, 261] width 608 height 46
click at [1239, 37] on button "Sair" at bounding box center [1223, 30] width 69 height 35
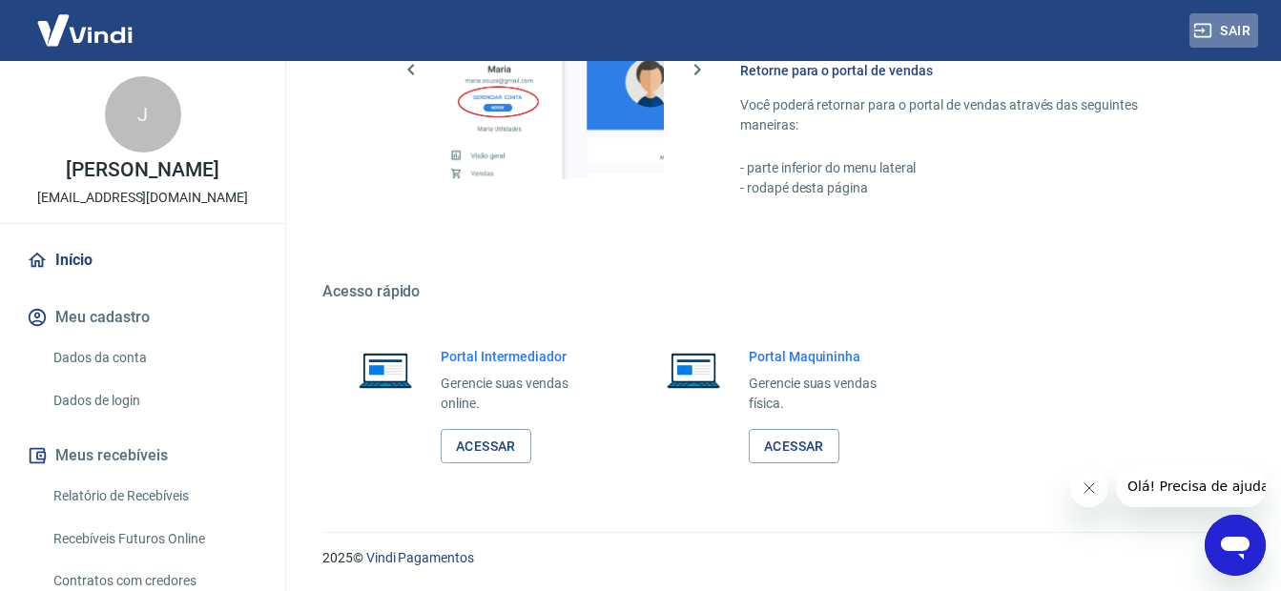
click at [1252, 31] on button "Sair" at bounding box center [1223, 30] width 69 height 35
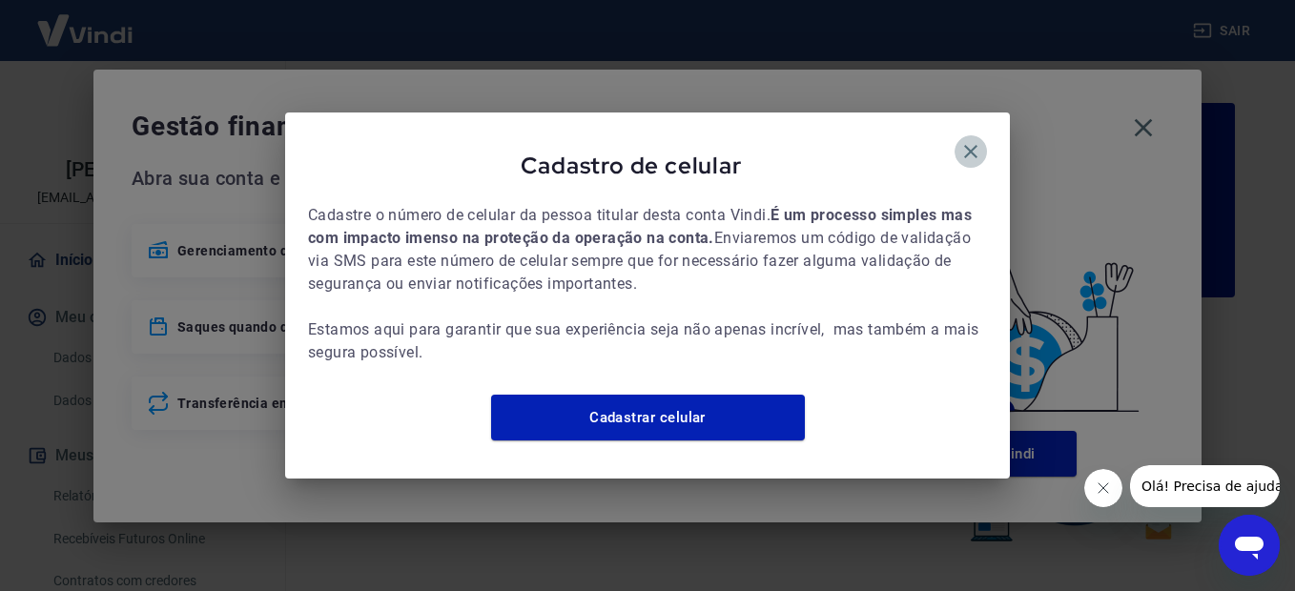
click at [972, 145] on icon "button" at bounding box center [970, 151] width 13 height 13
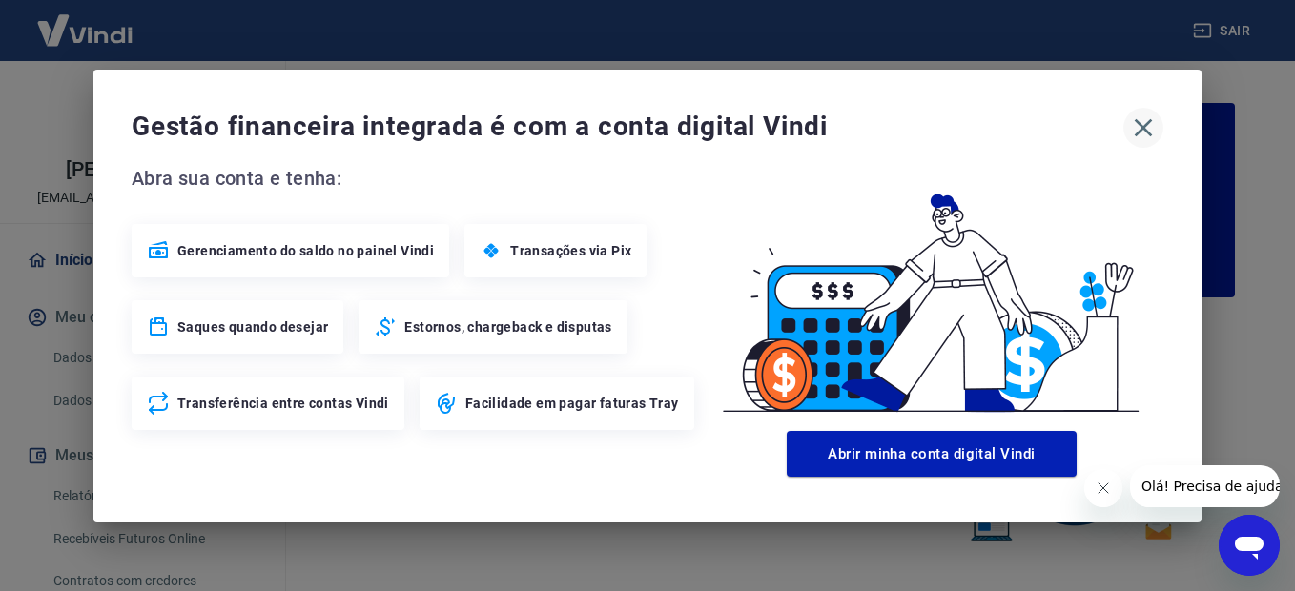
click at [1152, 127] on icon "button" at bounding box center [1143, 128] width 31 height 31
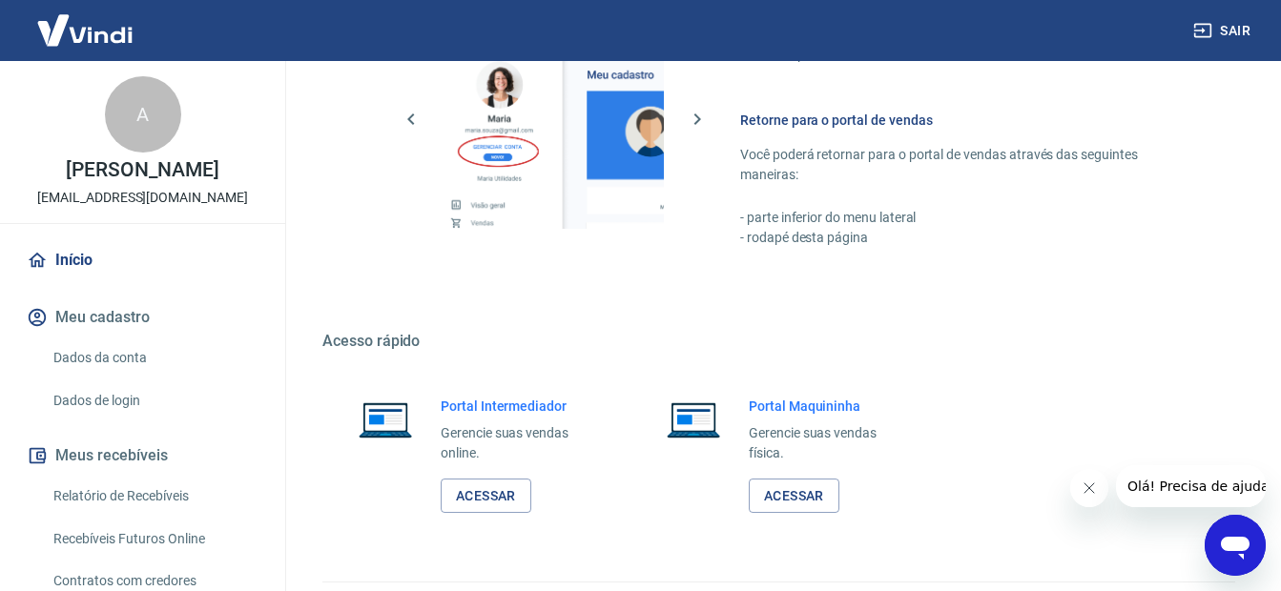
scroll to position [1171, 0]
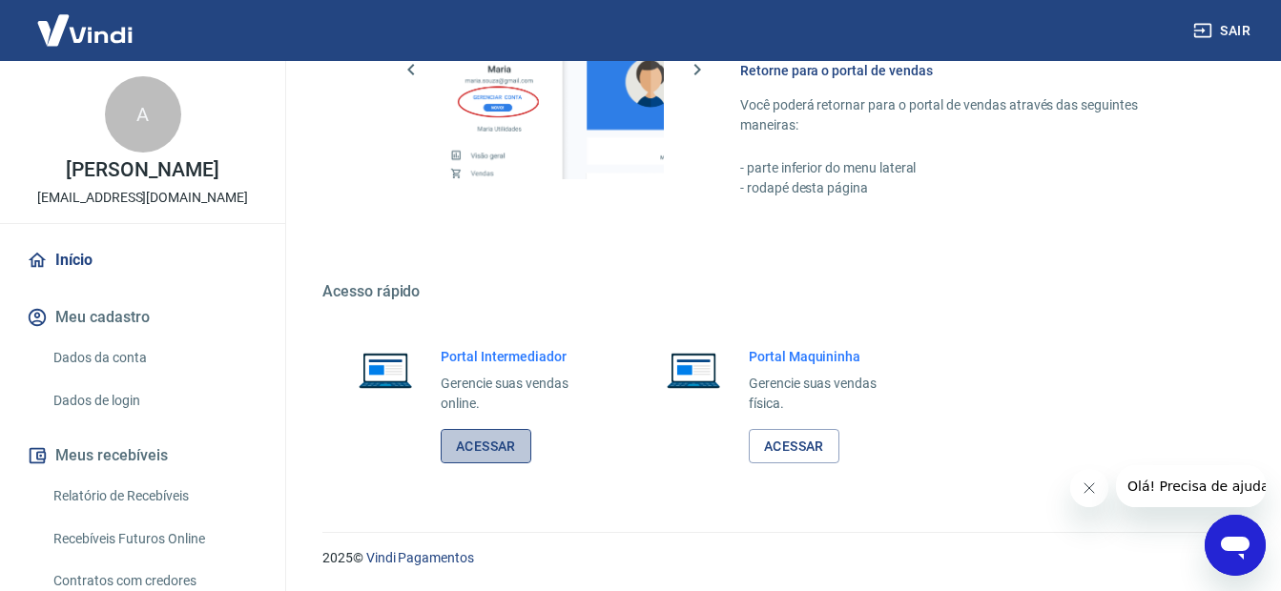
click at [469, 448] on link "Acessar" at bounding box center [486, 446] width 91 height 35
drag, startPoint x: 1233, startPoint y: 33, endPoint x: 1228, endPoint y: 66, distance: 32.9
click at [1247, 27] on button "Sair" at bounding box center [1223, 30] width 69 height 35
